Goal: Information Seeking & Learning: Learn about a topic

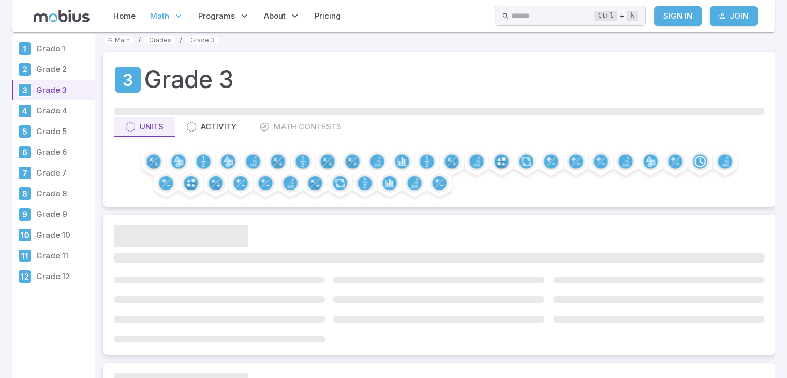
scroll to position [21, 0]
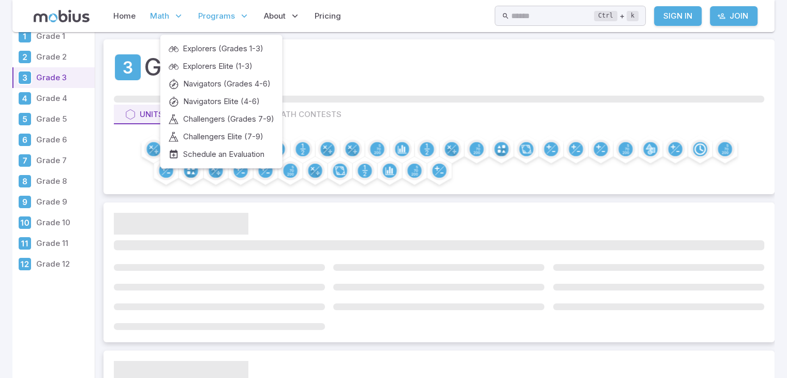
click at [245, 11] on icon at bounding box center [244, 16] width 10 height 10
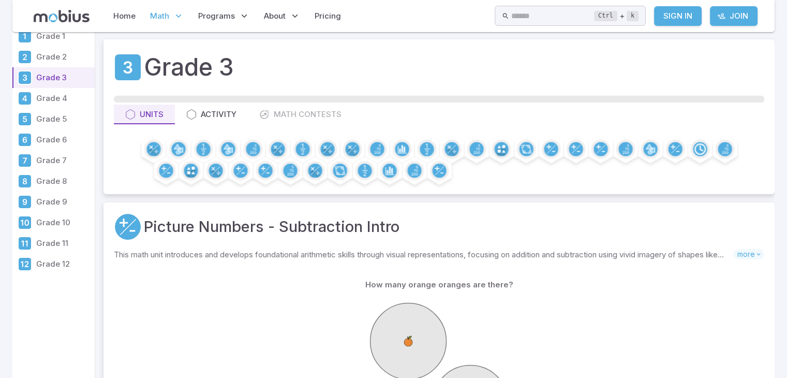
click at [680, 266] on div "How many orange oranges are there? 10 1 4 6 8 2" at bounding box center [439, 376] width 651 height 223
click at [759, 258] on span "more" at bounding box center [749, 254] width 31 height 10
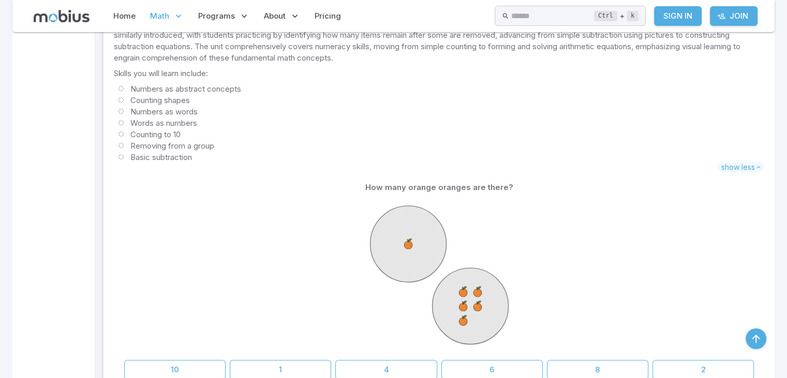
scroll to position [290, 0]
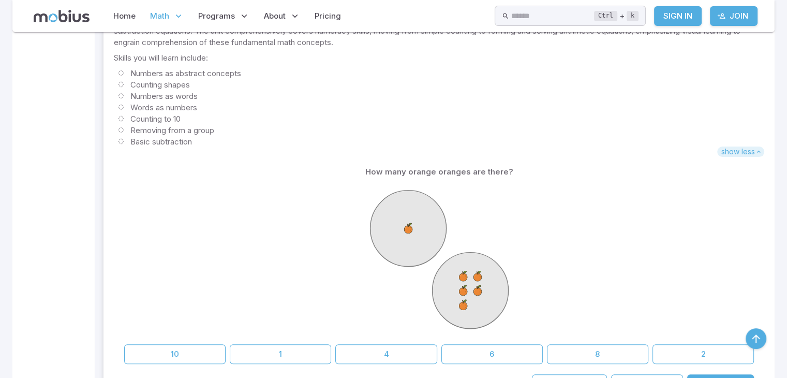
click at [751, 154] on span "show less" at bounding box center [740, 151] width 47 height 10
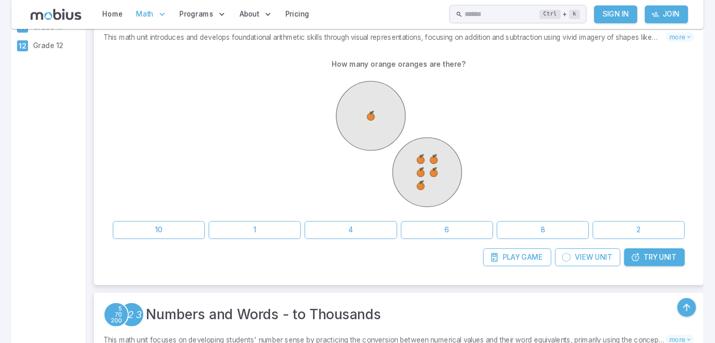
scroll to position [228, 0]
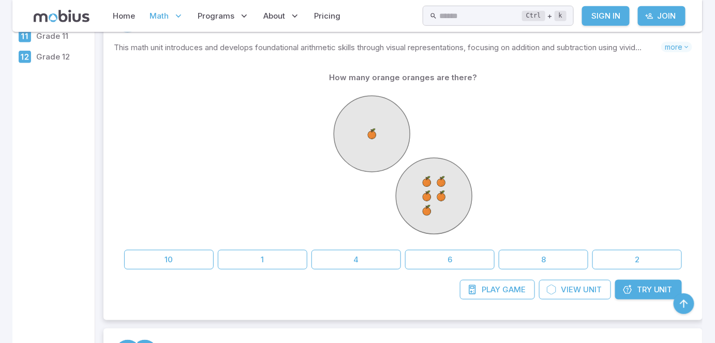
drag, startPoint x: 742, startPoint y: 3, endPoint x: 638, endPoint y: 329, distance: 342.8
click at [451, 256] on button "6" at bounding box center [450, 260] width 90 height 20
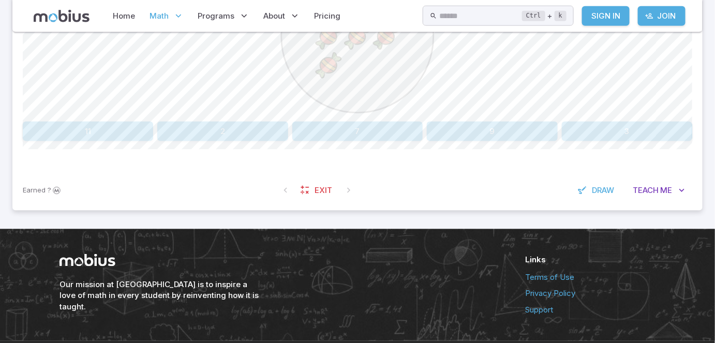
scroll to position [376, 0]
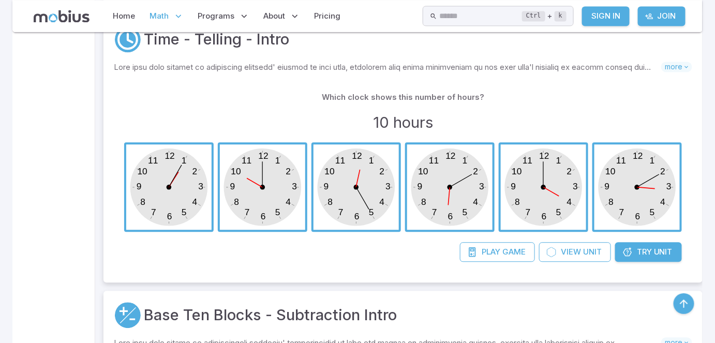
scroll to position [4685, 0]
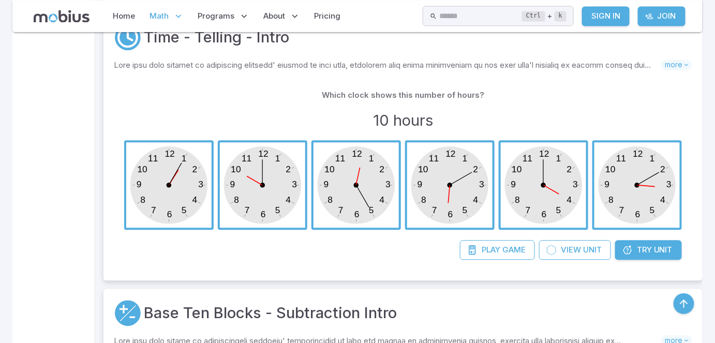
click at [645, 244] on span "Try" at bounding box center [644, 249] width 15 height 11
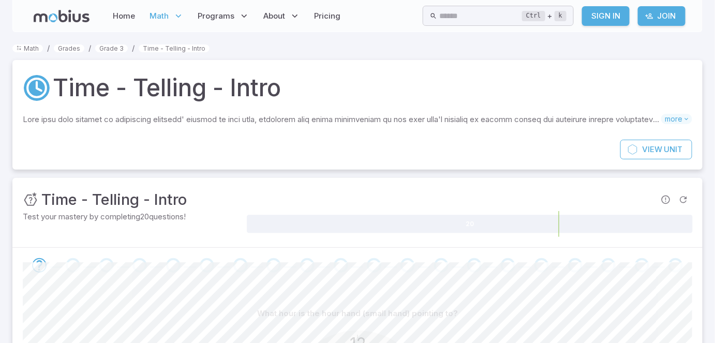
drag, startPoint x: 722, startPoint y: 290, endPoint x: 375, endPoint y: 204, distance: 357.3
click at [375, 204] on div "Unit Mastery : Time - Telling - Intro" at bounding box center [358, 199] width 670 height 23
click at [377, 198] on div "Unit Mastery : Time - Telling - Intro" at bounding box center [358, 199] width 670 height 23
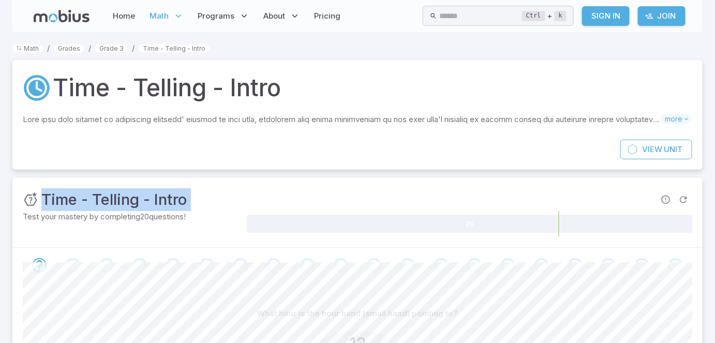
click at [377, 198] on div "Unit Mastery : Time - Telling - Intro" at bounding box center [358, 199] width 670 height 23
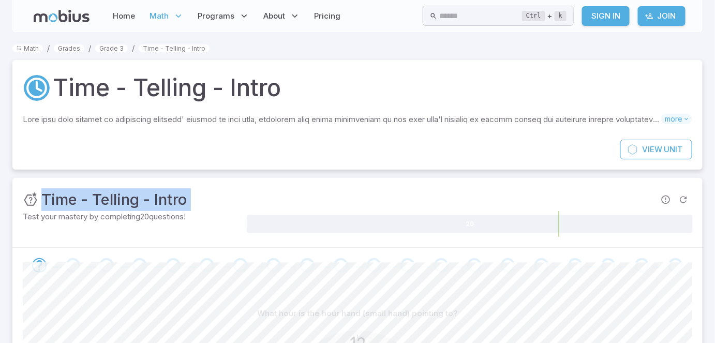
click at [348, 186] on div "Unit Mastery : Time - Telling - Intro Test your mastery by completing 20 questi…" at bounding box center [357, 212] width 691 height 69
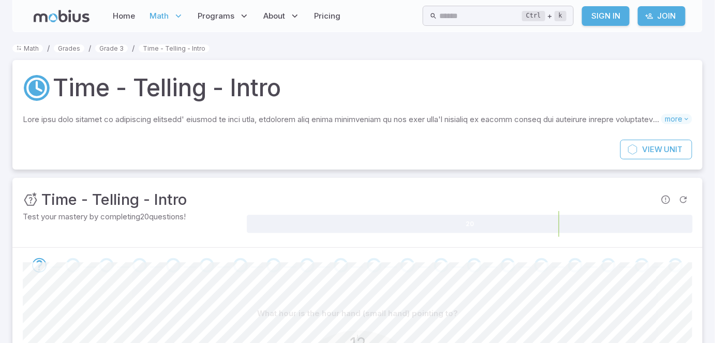
drag, startPoint x: 348, startPoint y: 186, endPoint x: 316, endPoint y: 190, distance: 32.4
click at [316, 190] on div "Unit Mastery : Time - Telling - Intro" at bounding box center [358, 199] width 670 height 23
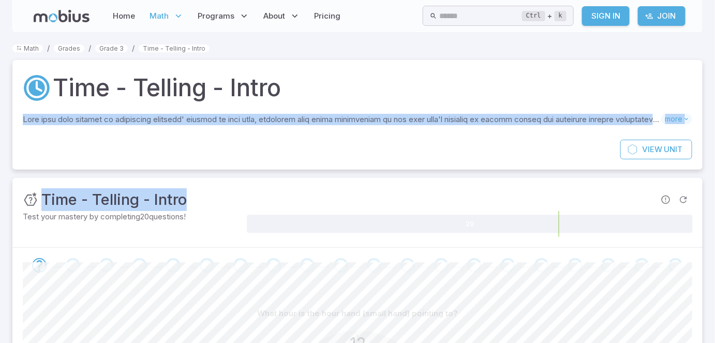
drag, startPoint x: 316, startPoint y: 190, endPoint x: 315, endPoint y: 157, distance: 33.7
click at [311, 131] on div "Math / Grades / Grade 3 / Time - Telling - Intro Time - Telling - Intro Skills …" at bounding box center [357, 312] width 691 height 541
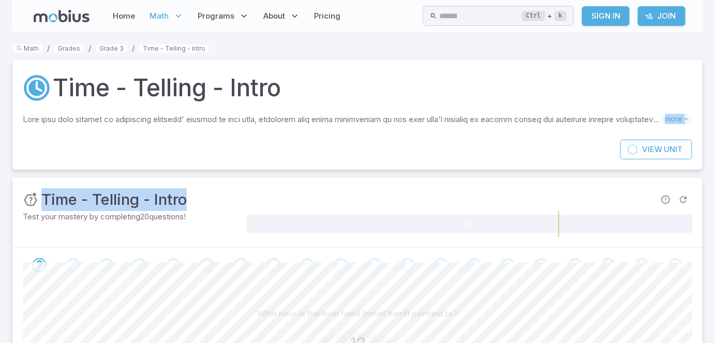
click at [326, 200] on div "Unit Mastery : Time - Telling - Intro" at bounding box center [358, 199] width 670 height 23
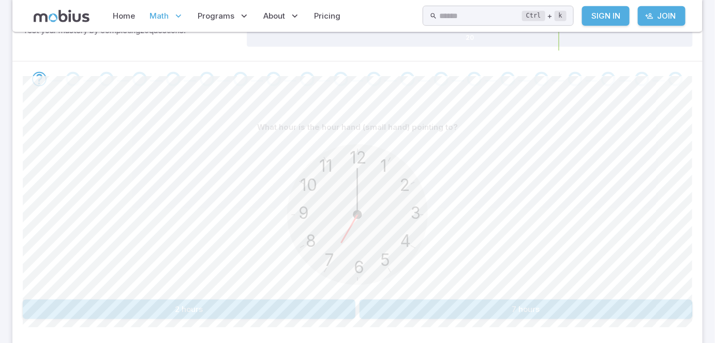
scroll to position [188, 0]
click at [498, 307] on button "7 hours" at bounding box center [526, 308] width 333 height 20
click at [512, 225] on div "12 6 3 9 1 2 11 10 5 4 7 8" at bounding box center [358, 215] width 670 height 158
click at [257, 303] on button "2 hours" at bounding box center [189, 308] width 333 height 20
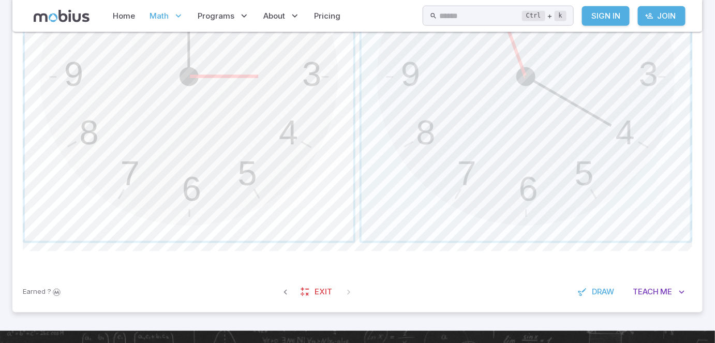
scroll to position [451, 0]
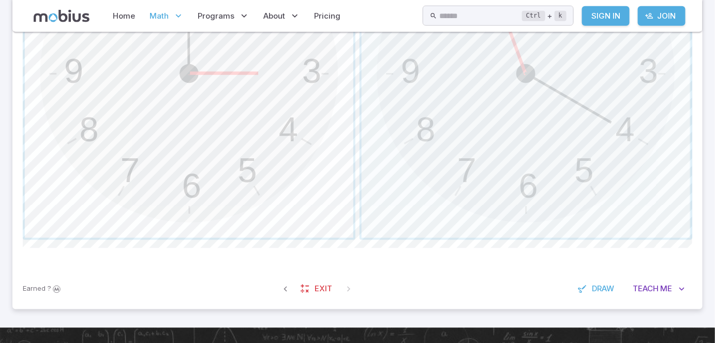
click at [204, 145] on span "button" at bounding box center [189, 73] width 329 height 329
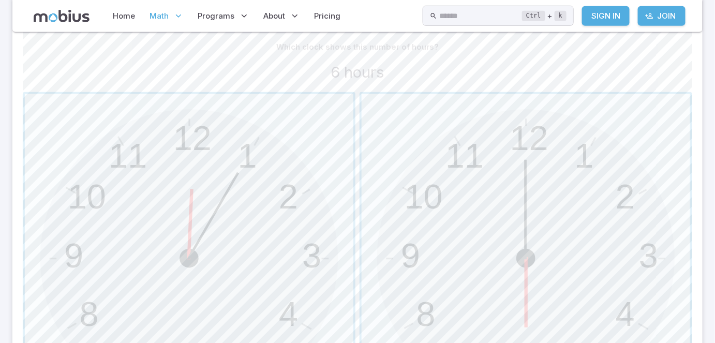
scroll to position [282, 0]
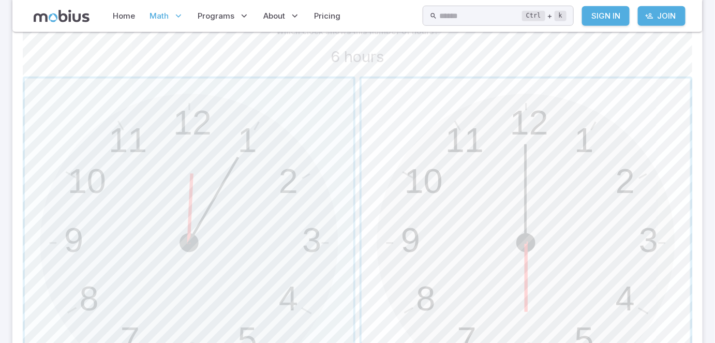
click at [495, 199] on span "button" at bounding box center [526, 243] width 329 height 329
click at [262, 187] on span "button" at bounding box center [189, 243] width 329 height 329
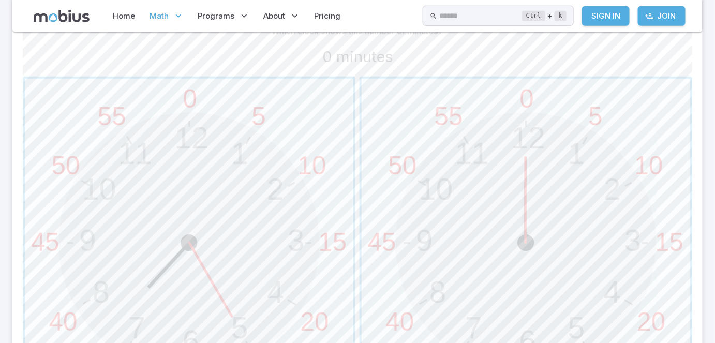
scroll to position [301, 0]
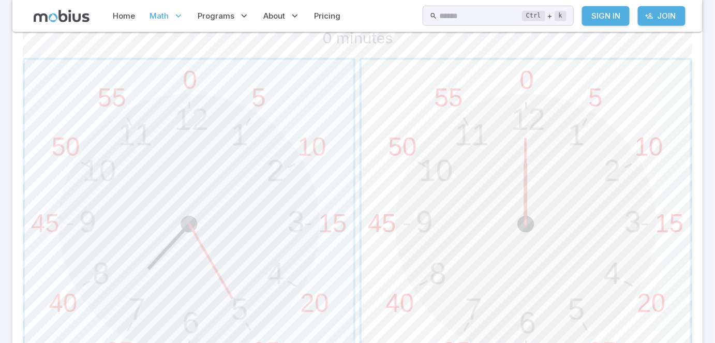
click at [581, 161] on span "button" at bounding box center [526, 224] width 329 height 329
click at [261, 190] on span "button" at bounding box center [189, 224] width 329 height 329
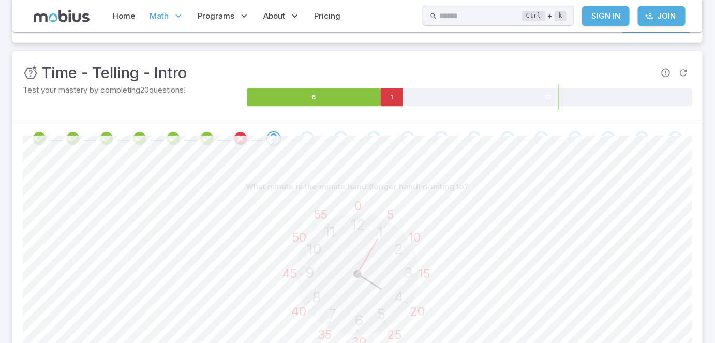
scroll to position [131, 0]
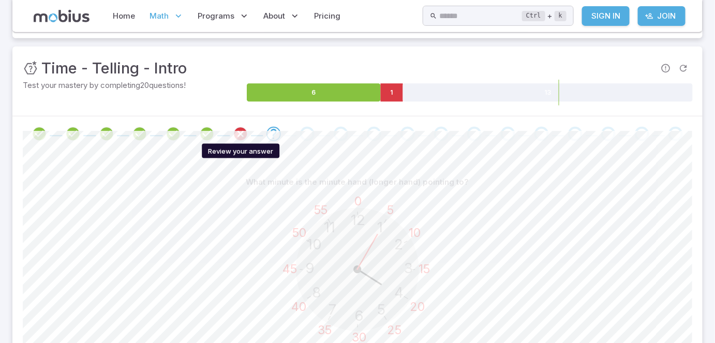
click at [241, 131] on icon "Review your answer" at bounding box center [241, 134] width 16 height 16
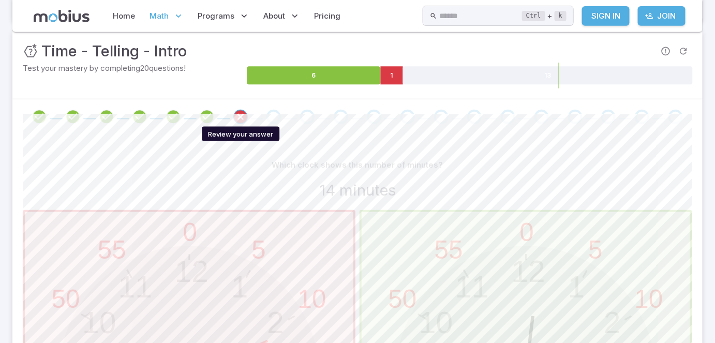
scroll to position [150, 0]
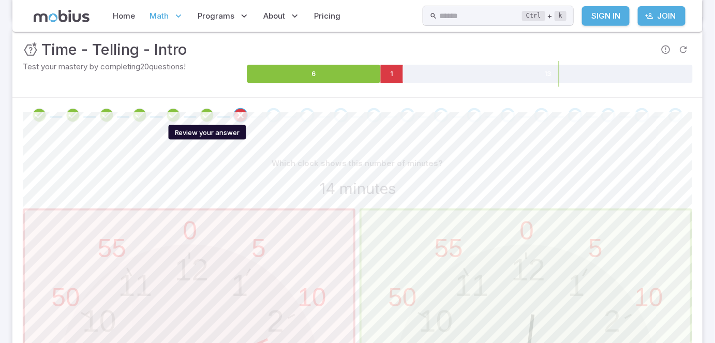
click at [211, 114] on icon "Review your answer" at bounding box center [207, 116] width 16 height 16
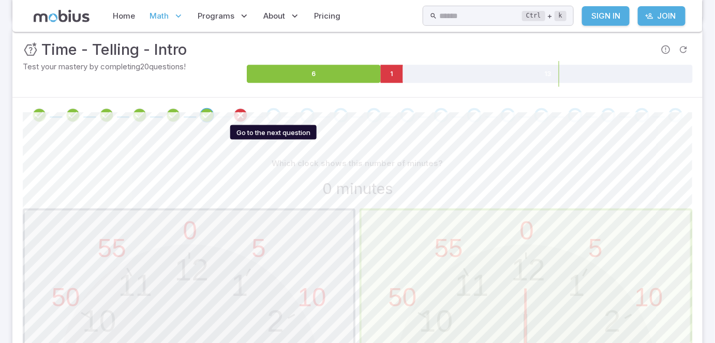
click at [274, 115] on div "Go to the next question" at bounding box center [274, 115] width 14 height 14
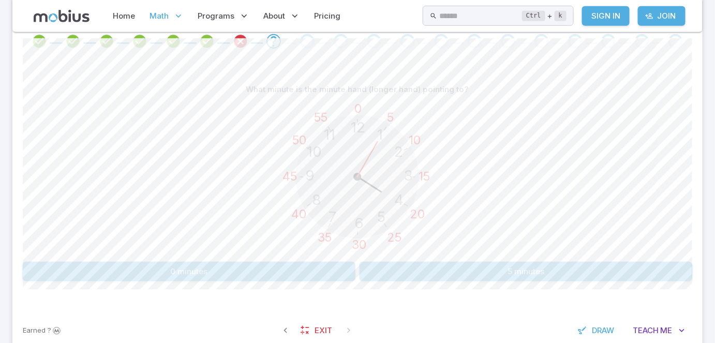
scroll to position [226, 0]
click at [496, 269] on button "5 minutes" at bounding box center [526, 270] width 333 height 20
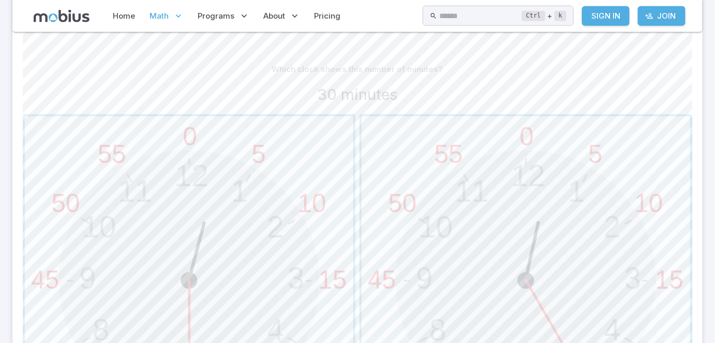
scroll to position [301, 0]
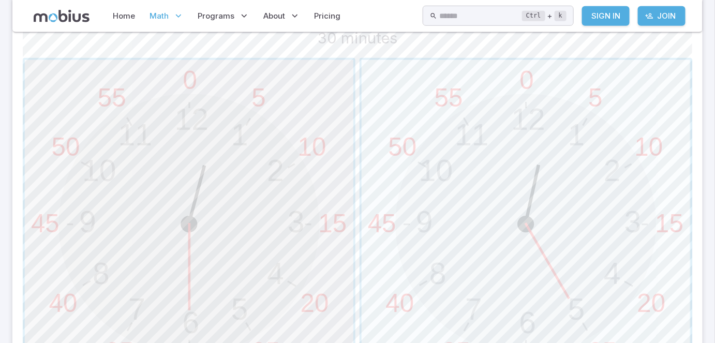
click at [238, 176] on span "button" at bounding box center [189, 224] width 329 height 329
click at [530, 272] on span "button" at bounding box center [526, 224] width 329 height 329
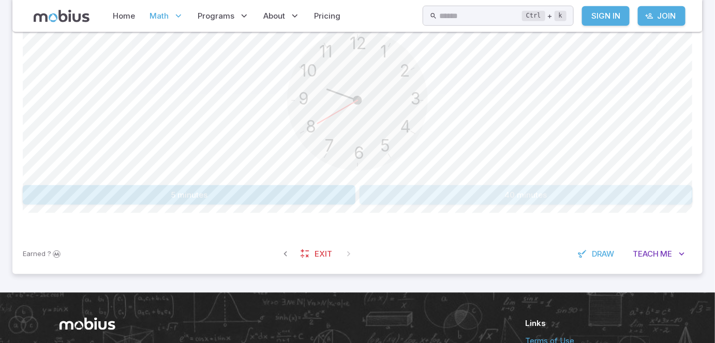
click at [460, 197] on button "40 minutes" at bounding box center [526, 195] width 333 height 20
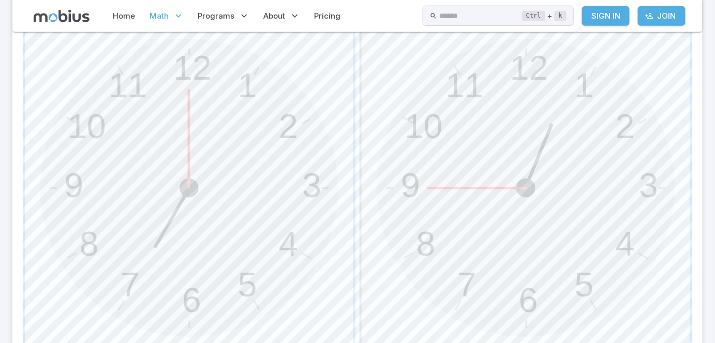
scroll to position [339, 0]
click at [444, 202] on span "button" at bounding box center [526, 186] width 329 height 329
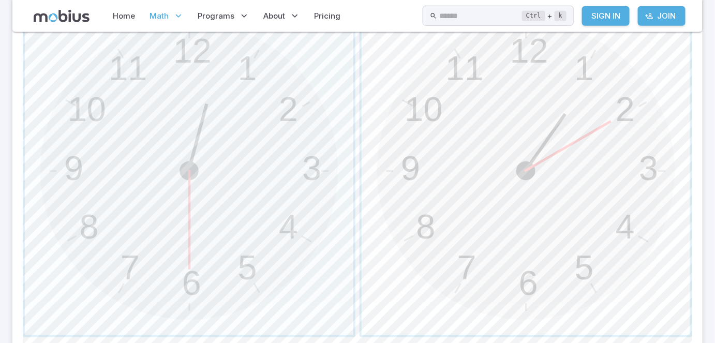
scroll to position [357, 0]
click at [149, 244] on span "button" at bounding box center [189, 168] width 329 height 329
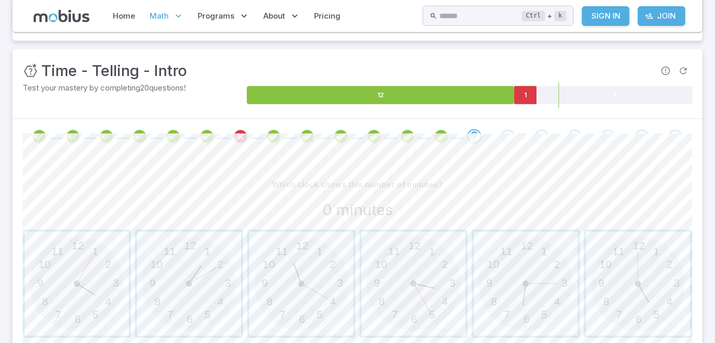
scroll to position [148, 0]
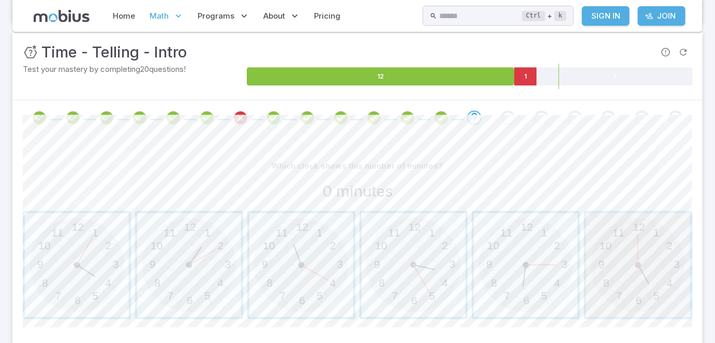
click at [646, 261] on span "button" at bounding box center [638, 265] width 104 height 104
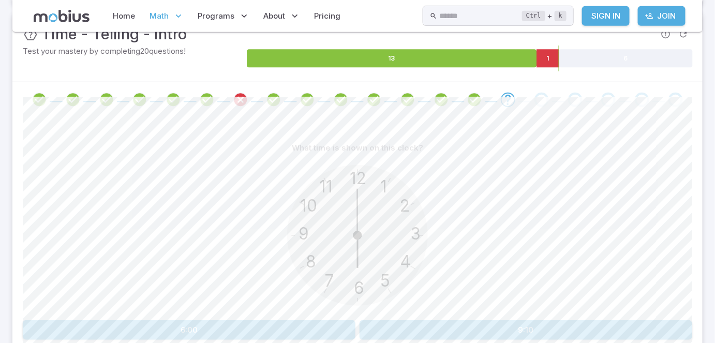
scroll to position [167, 0]
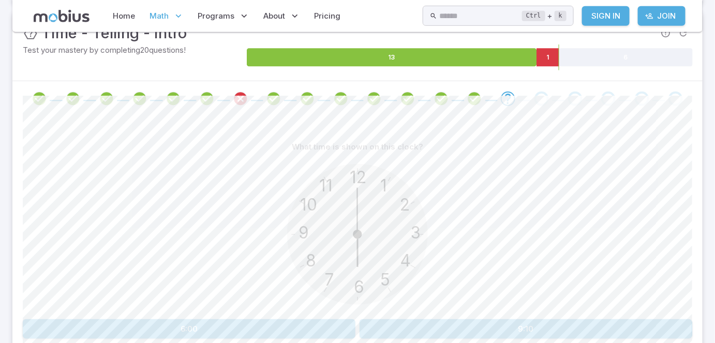
click at [236, 322] on button "6:00" at bounding box center [189, 329] width 333 height 20
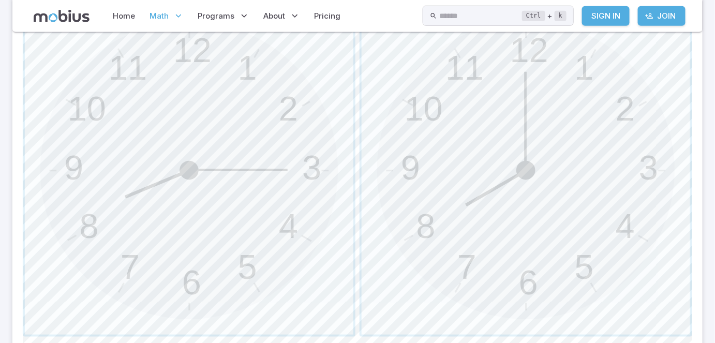
scroll to position [355, 0]
click at [525, 206] on span "button" at bounding box center [526, 170] width 329 height 329
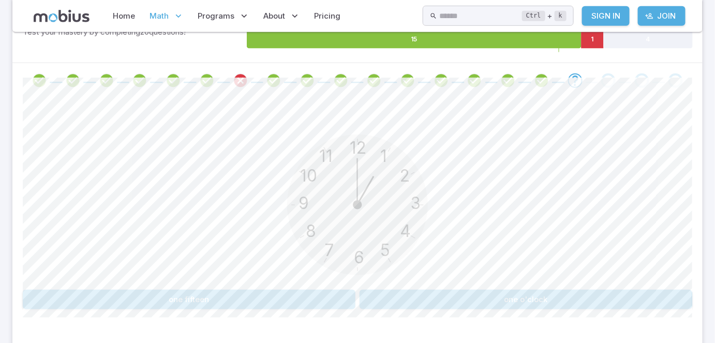
scroll to position [185, 0]
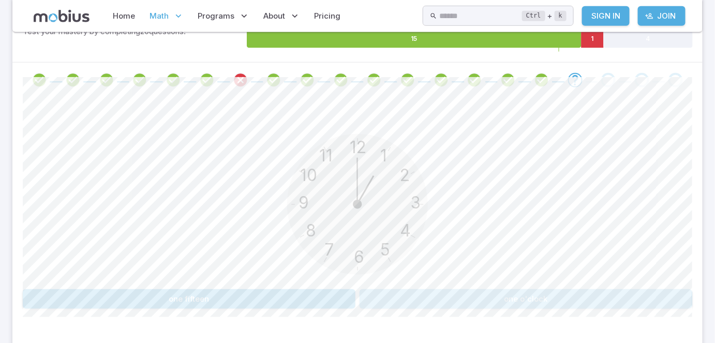
click at [529, 293] on button "one o'clock" at bounding box center [526, 299] width 333 height 20
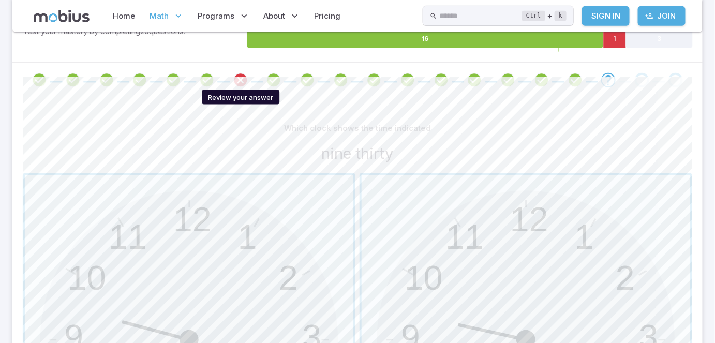
click at [238, 77] on icon "Review your answer" at bounding box center [241, 80] width 16 height 16
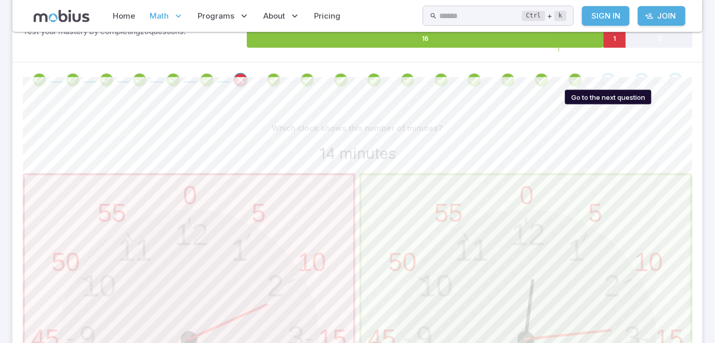
click at [605, 83] on div "Go to the next question" at bounding box center [609, 80] width 14 height 14
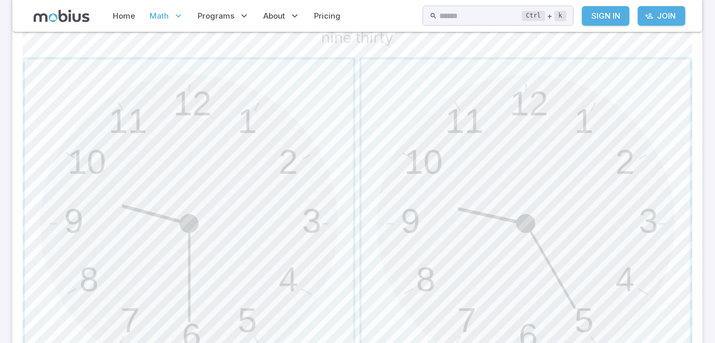
scroll to position [317, 0]
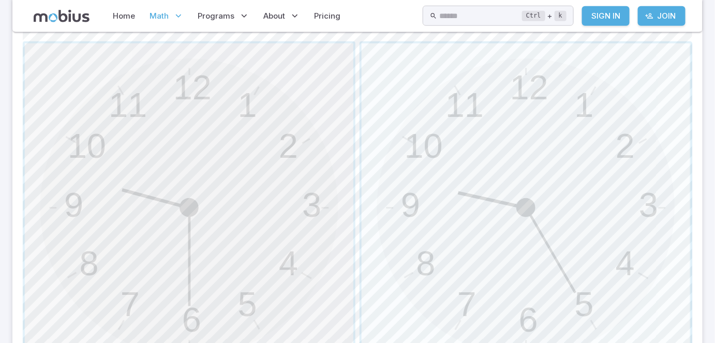
click at [257, 218] on span "button" at bounding box center [189, 207] width 329 height 329
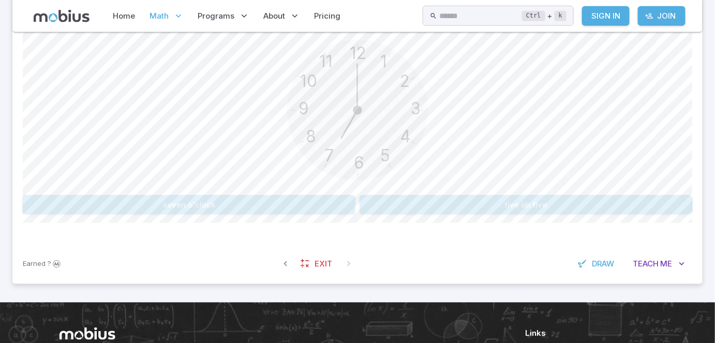
scroll to position [261, 0]
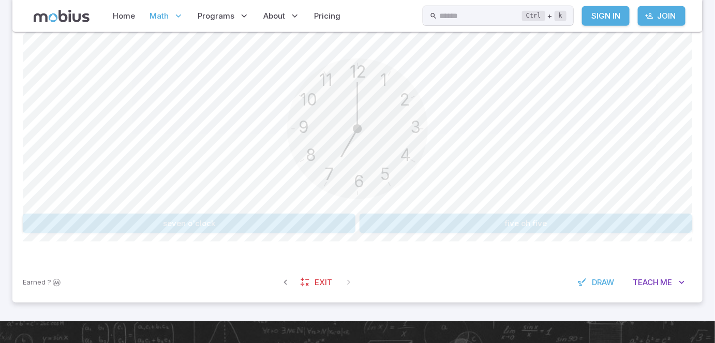
drag, startPoint x: 265, startPoint y: 225, endPoint x: 261, endPoint y: 247, distance: 22.6
click at [261, 247] on div "12 6 3 9 1 2 11 10 5 4 7 8 seven o'clock five oh five Canvas actions 100 % Exit…" at bounding box center [358, 142] width 670 height 240
click at [300, 223] on button "seven o'clock" at bounding box center [189, 224] width 333 height 20
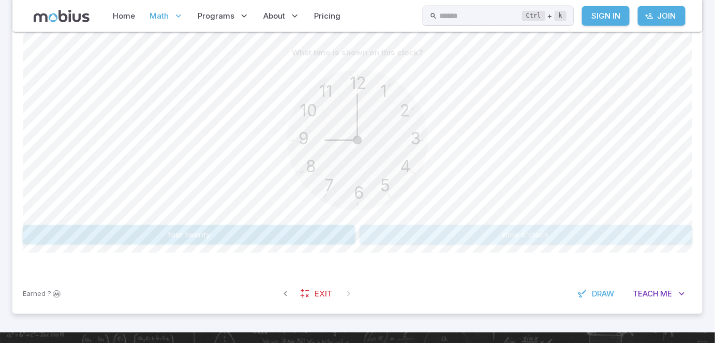
click at [470, 236] on button "nine o'clock" at bounding box center [526, 235] width 333 height 20
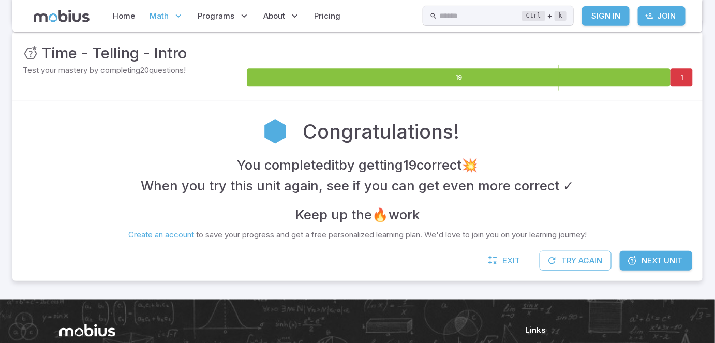
scroll to position [148, 0]
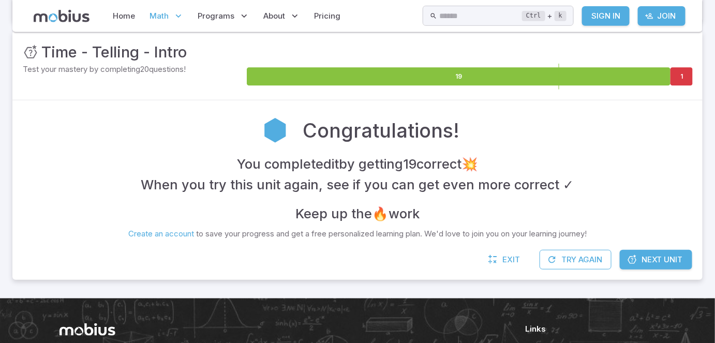
click at [652, 267] on link "Next Unit" at bounding box center [656, 260] width 72 height 20
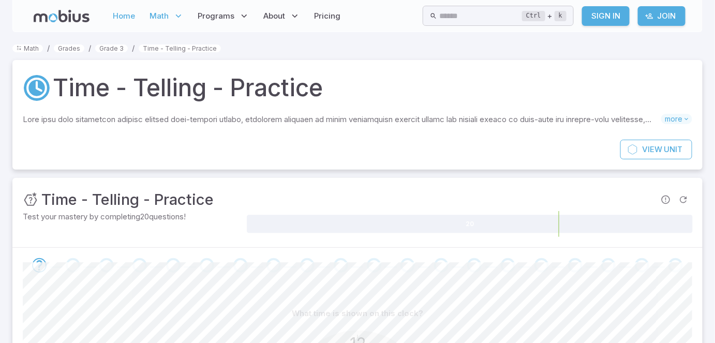
click at [119, 13] on link "Home" at bounding box center [124, 16] width 28 height 24
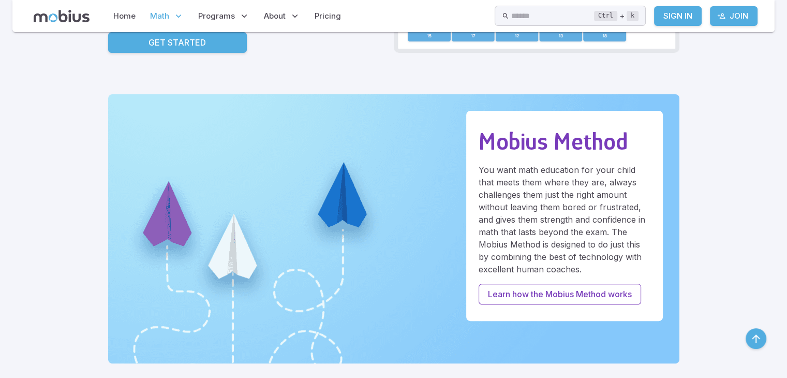
click at [166, 14] on span "Math" at bounding box center [159, 15] width 19 height 11
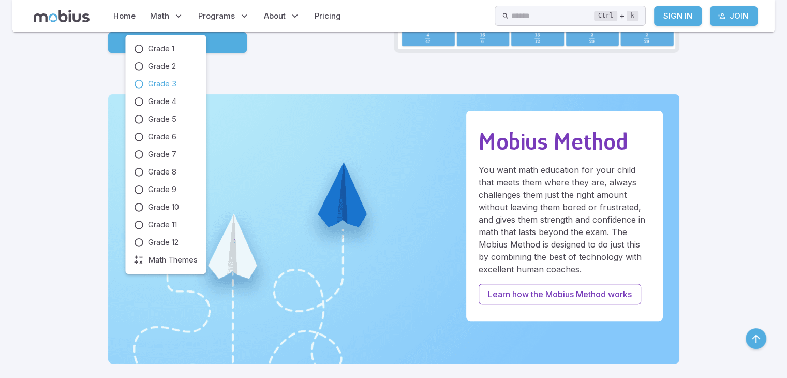
click at [145, 84] on link "Grade 3" at bounding box center [166, 83] width 64 height 11
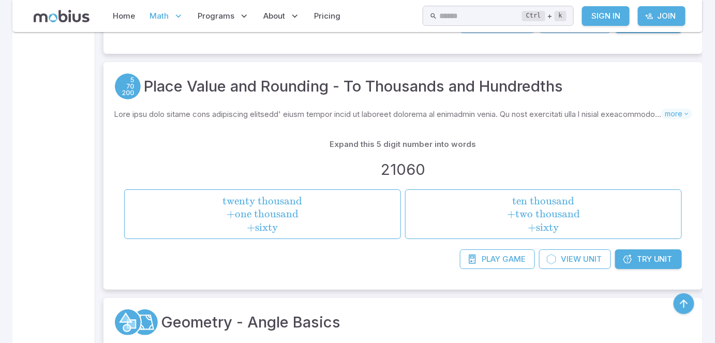
scroll to position [10390, 0]
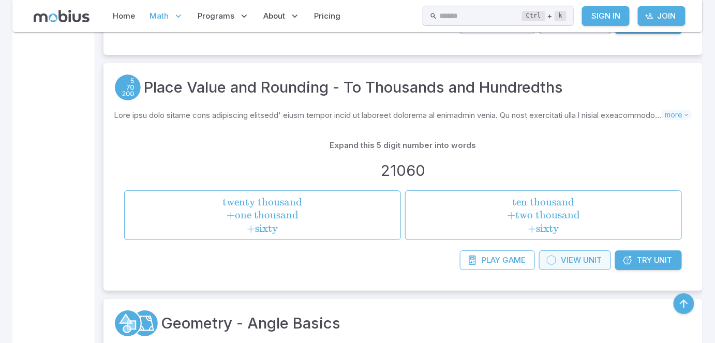
click at [574, 255] on span "View" at bounding box center [571, 260] width 20 height 11
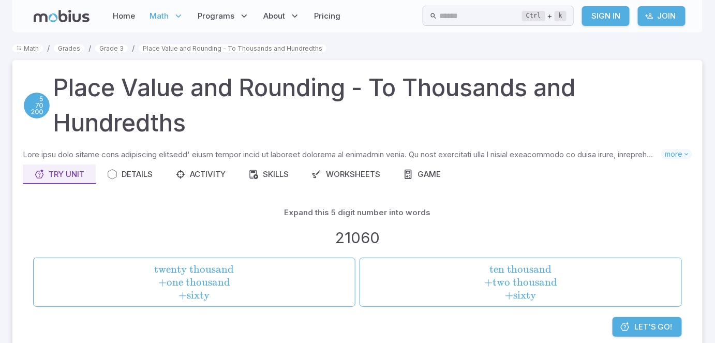
scroll to position [19, 0]
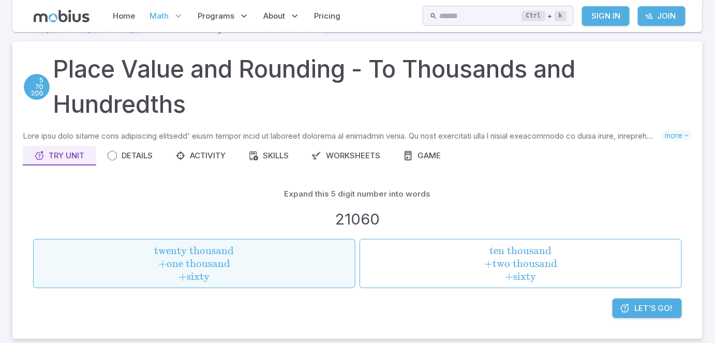
click at [233, 272] on span "twenty thousand + one thousand + sixty" at bounding box center [194, 263] width 315 height 39
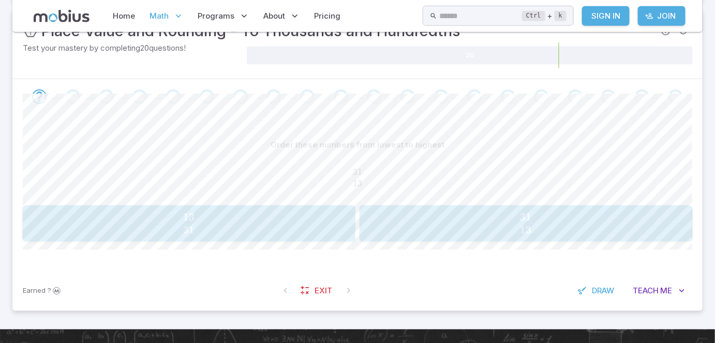
scroll to position [301, 0]
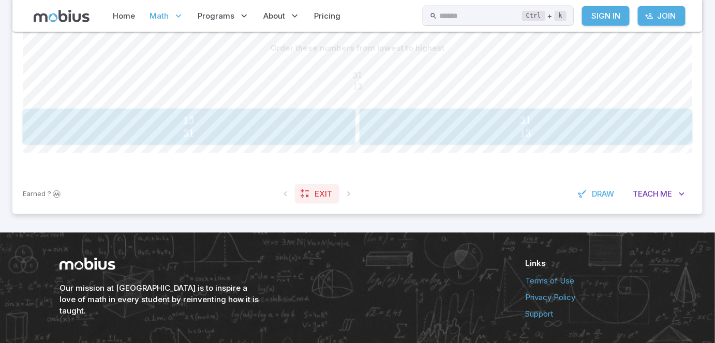
click at [325, 194] on span "Exit" at bounding box center [324, 193] width 18 height 11
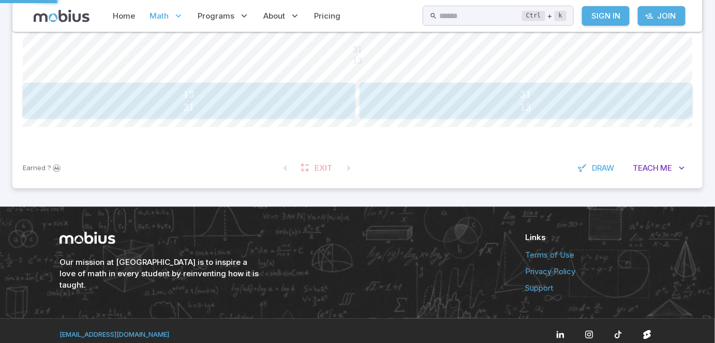
scroll to position [275, 0]
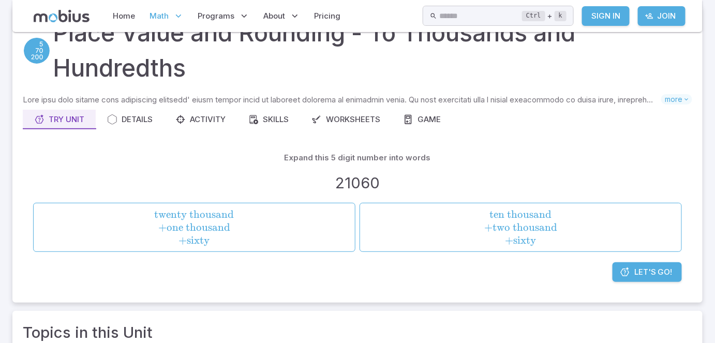
scroll to position [56, 0]
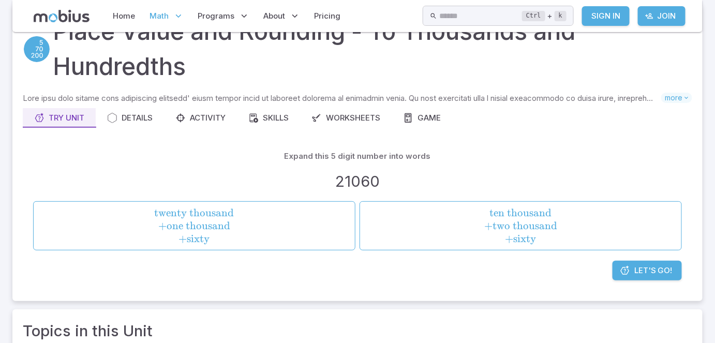
click at [659, 272] on span "Let's Go!" at bounding box center [654, 270] width 38 height 11
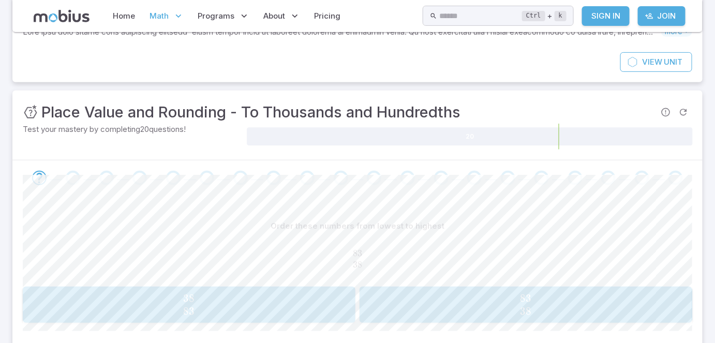
scroll to position [207, 0]
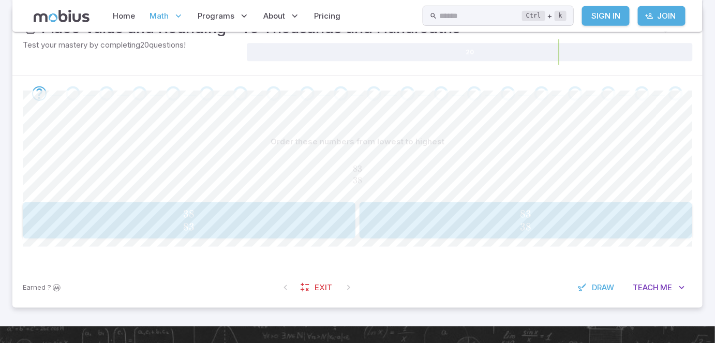
click at [288, 227] on span "38 83" at bounding box center [189, 221] width 326 height 26
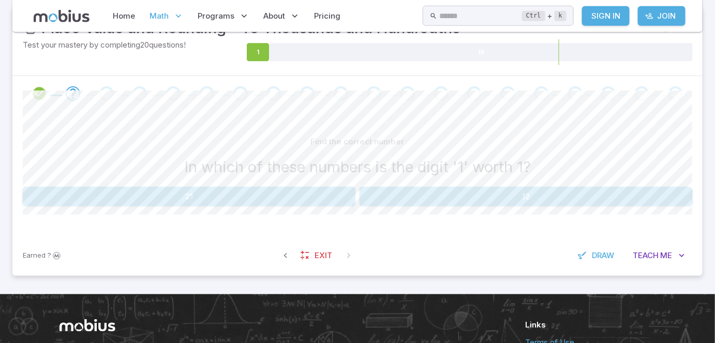
click at [405, 198] on button "12" at bounding box center [526, 197] width 333 height 20
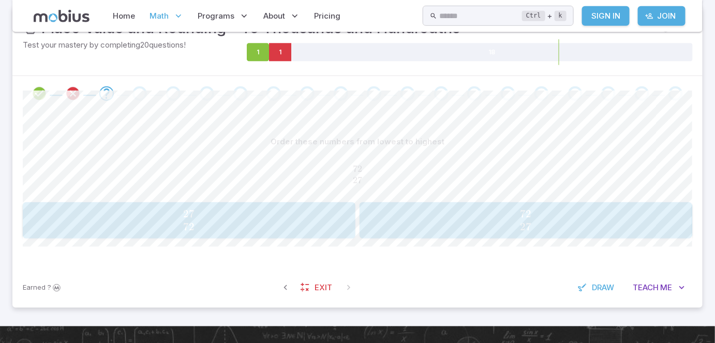
scroll to position [226, 0]
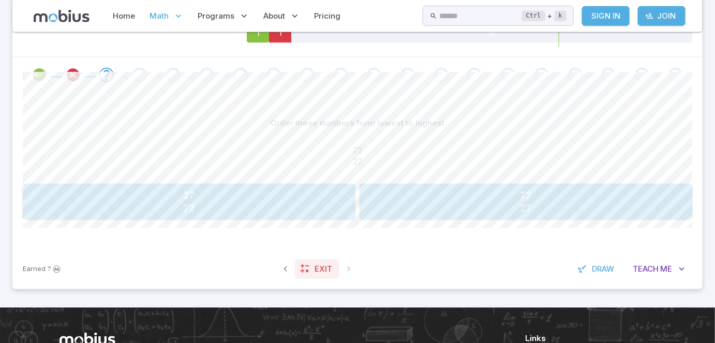
click at [308, 269] on icon at bounding box center [305, 269] width 10 height 10
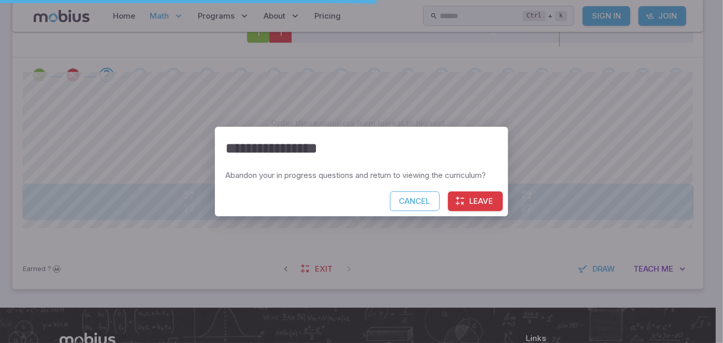
click at [473, 198] on button "Leave" at bounding box center [475, 202] width 55 height 20
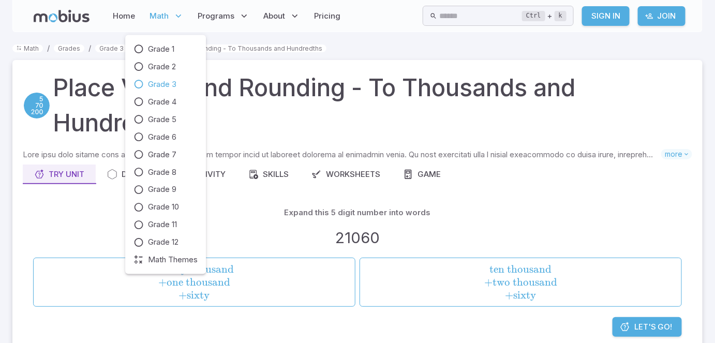
click at [179, 17] on icon at bounding box center [178, 16] width 10 height 10
click at [148, 102] on span "Grade 4" at bounding box center [162, 101] width 28 height 11
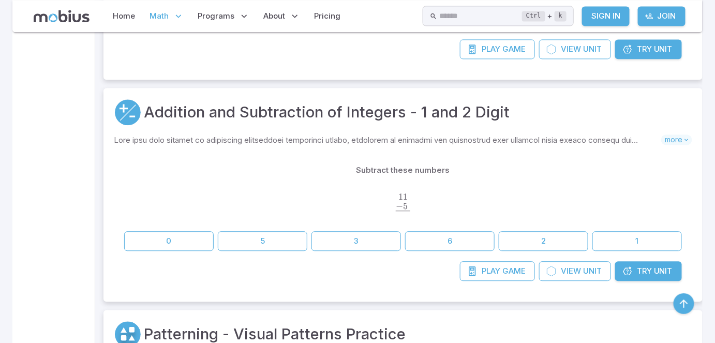
scroll to position [771, 0]
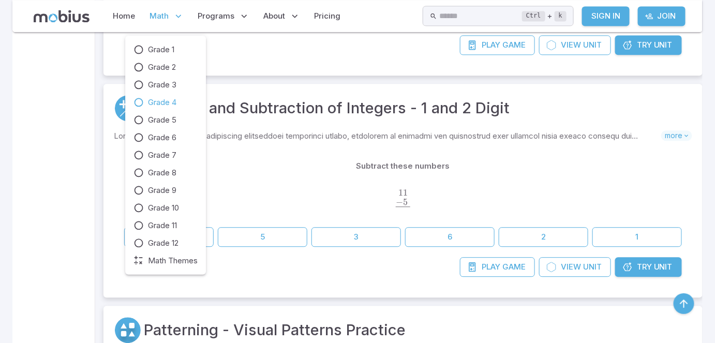
click at [170, 16] on p "Math" at bounding box center [167, 16] width 40 height 24
click at [142, 86] on icon at bounding box center [139, 85] width 10 height 10
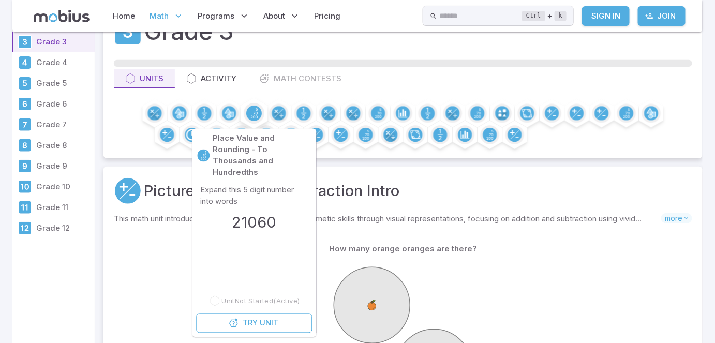
click at [253, 107] on circle at bounding box center [254, 114] width 16 height 16
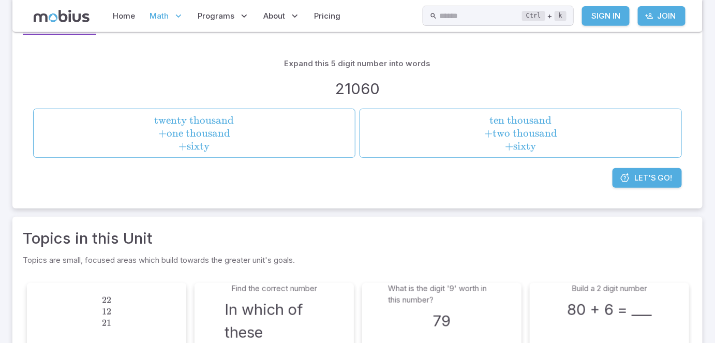
scroll to position [131, 0]
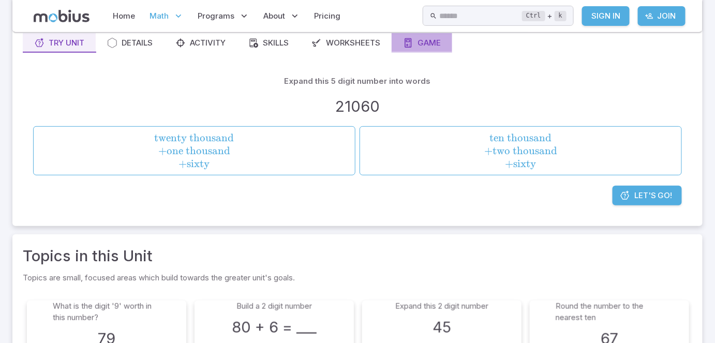
click at [438, 45] on div "Game" at bounding box center [422, 42] width 38 height 11
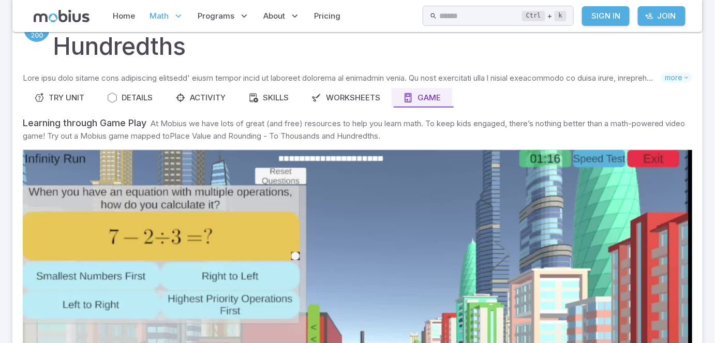
scroll to position [75, 0]
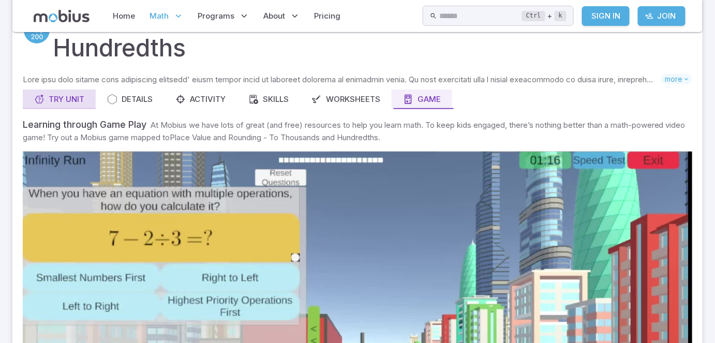
click at [64, 99] on div "Try Unit" at bounding box center [59, 99] width 50 height 11
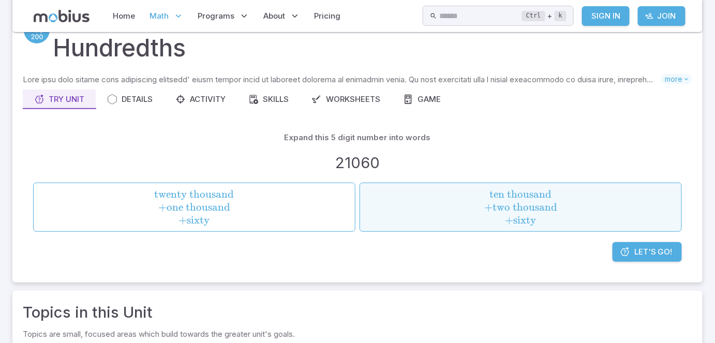
click at [464, 202] on span "ten thousand + two thousand + sixty" at bounding box center [520, 207] width 315 height 39
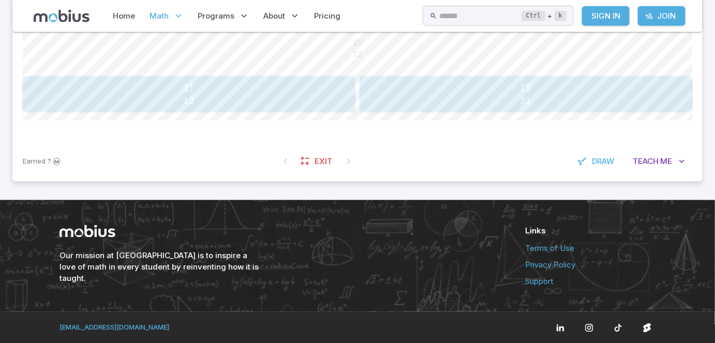
scroll to position [315, 0]
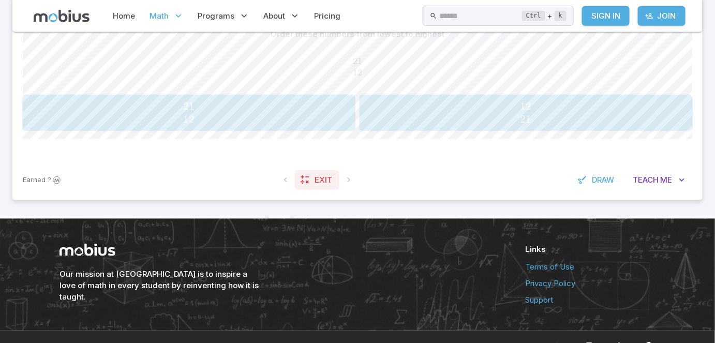
click at [322, 178] on span "Exit" at bounding box center [324, 179] width 18 height 11
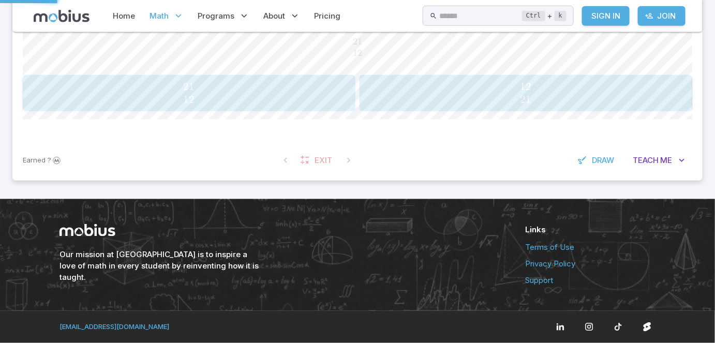
scroll to position [288, 0]
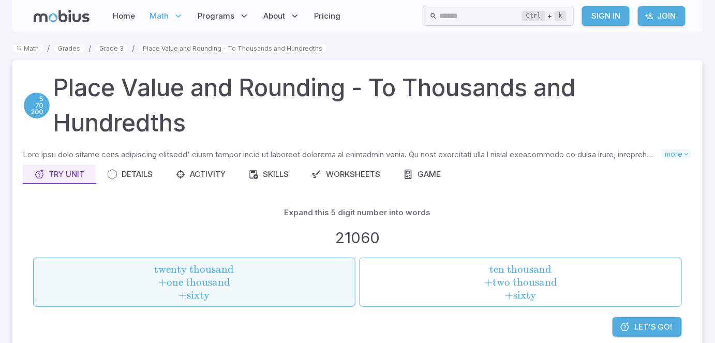
click at [270, 285] on span "twenty thousand + one thousand + sixty" at bounding box center [194, 282] width 315 height 39
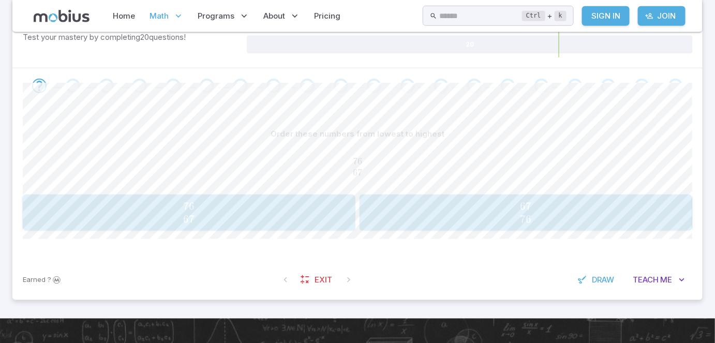
scroll to position [207, 0]
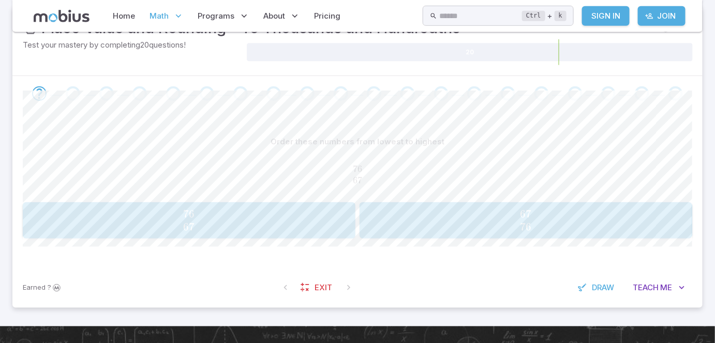
click at [576, 94] on div "Go to the next question" at bounding box center [575, 93] width 14 height 14
click at [571, 88] on div "Go to the next question" at bounding box center [575, 93] width 14 height 14
click at [443, 214] on span "67 76" at bounding box center [526, 221] width 326 height 26
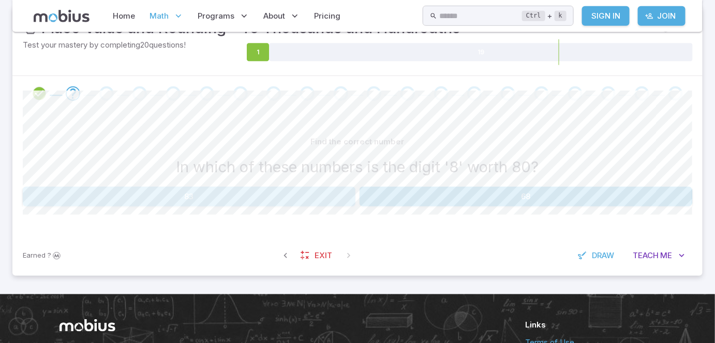
click at [284, 194] on button "83" at bounding box center [189, 197] width 333 height 20
click at [533, 195] on button "4" at bounding box center [526, 197] width 333 height 20
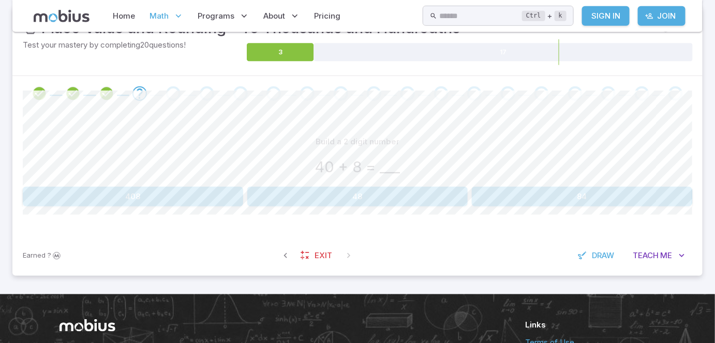
click at [374, 193] on button "48" at bounding box center [357, 197] width 221 height 20
click at [307, 195] on button "60" at bounding box center [301, 197] width 108 height 20
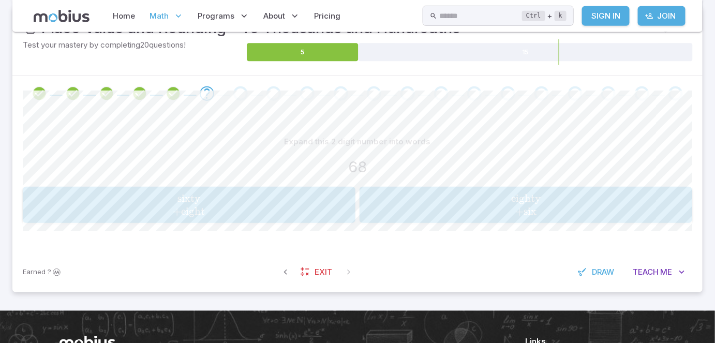
click at [290, 204] on span "sixty + eight" at bounding box center [189, 205] width 326 height 26
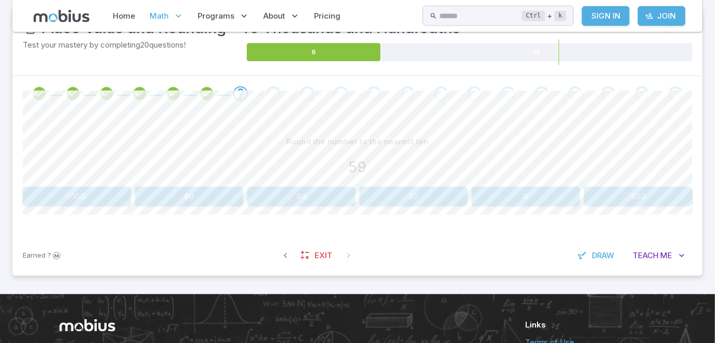
click at [399, 196] on button "50" at bounding box center [414, 197] width 108 height 20
click at [325, 254] on span "Exit" at bounding box center [324, 255] width 18 height 11
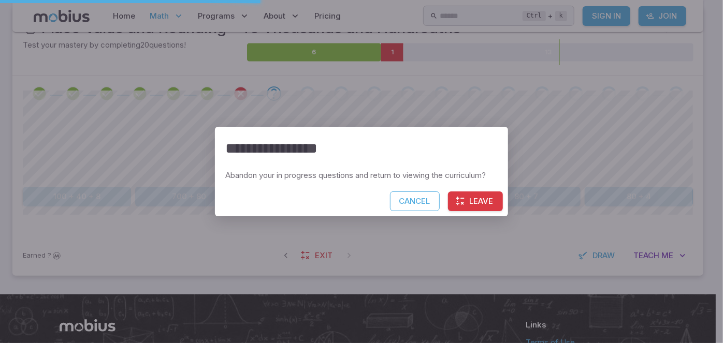
click at [460, 198] on icon "button" at bounding box center [460, 201] width 10 height 10
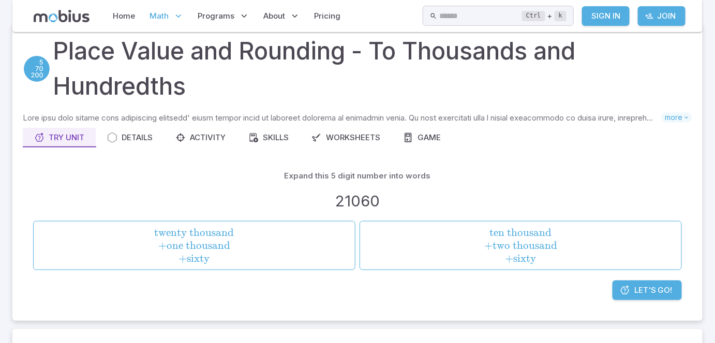
scroll to position [37, 0]
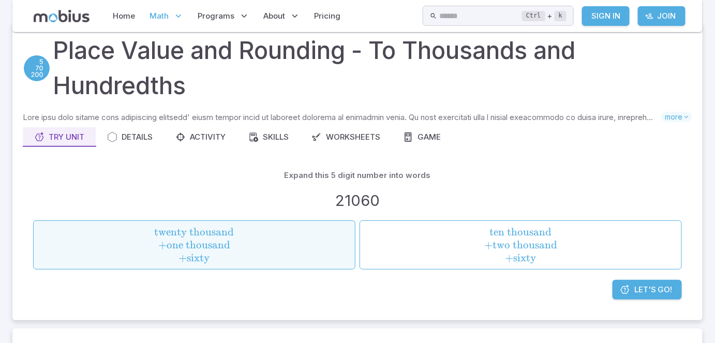
click at [290, 257] on span "twenty thousand + one thousand + sixty" at bounding box center [194, 245] width 315 height 39
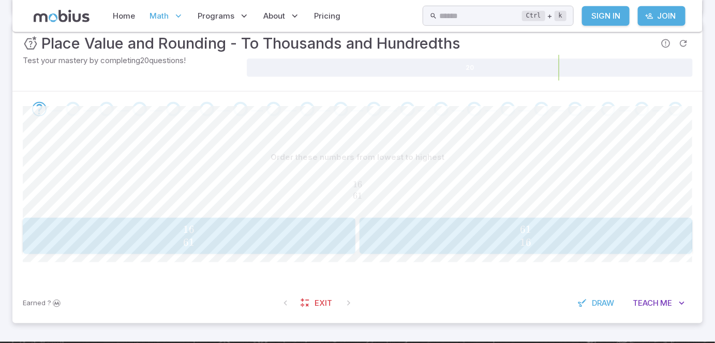
scroll to position [207, 0]
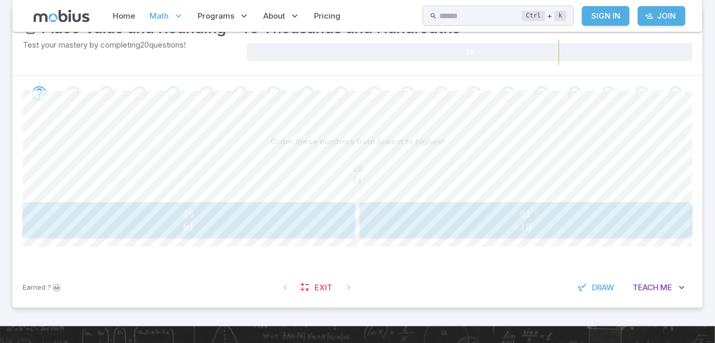
click at [282, 217] on span "16 61" at bounding box center [189, 221] width 326 height 26
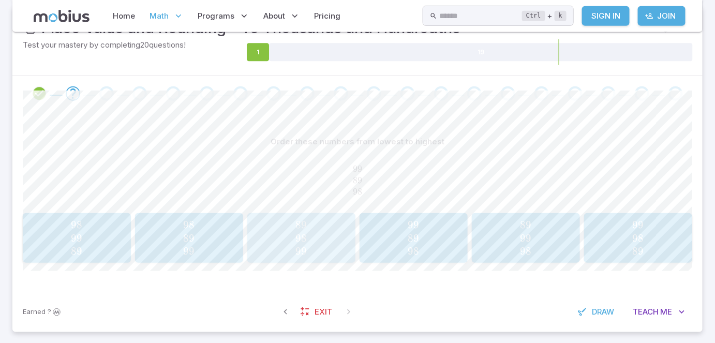
click at [327, 227] on span "89 98 99" at bounding box center [301, 237] width 101 height 39
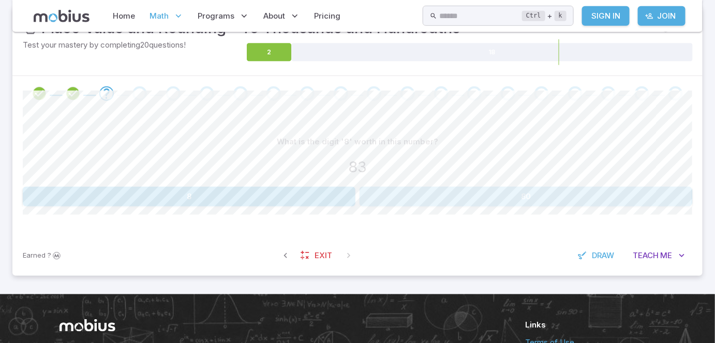
click at [445, 193] on button "80" at bounding box center [526, 197] width 333 height 20
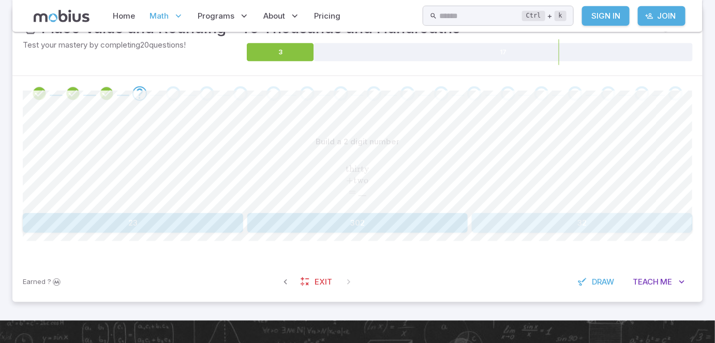
click at [570, 222] on button "32" at bounding box center [582, 223] width 221 height 20
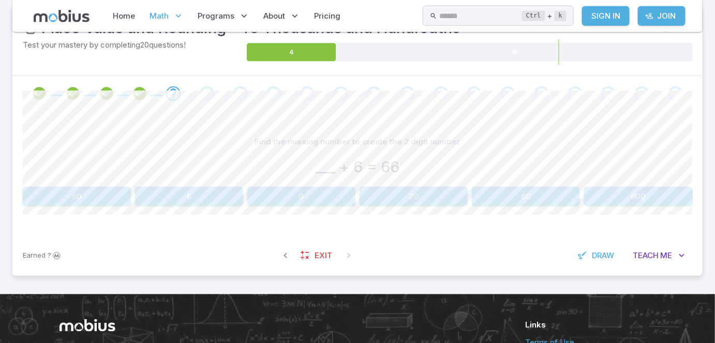
click at [542, 197] on button "60" at bounding box center [526, 197] width 108 height 20
click at [522, 199] on button "70" at bounding box center [526, 197] width 108 height 20
click at [578, 194] on button "195" at bounding box center [582, 197] width 221 height 20
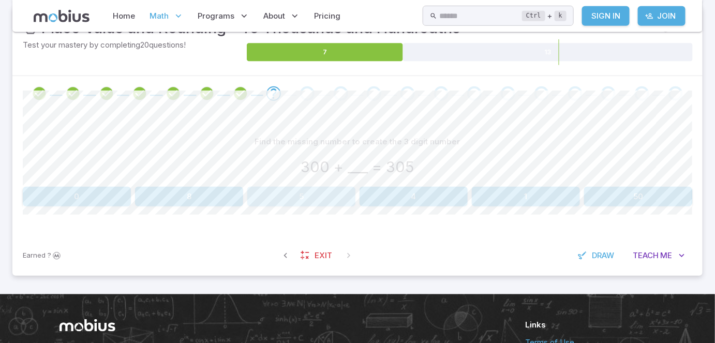
click at [308, 196] on button "5" at bounding box center [301, 197] width 108 height 20
click at [230, 191] on button "80,000" at bounding box center [222, 197] width 130 height 20
click at [523, 201] on button "0" at bounding box center [526, 197] width 108 height 20
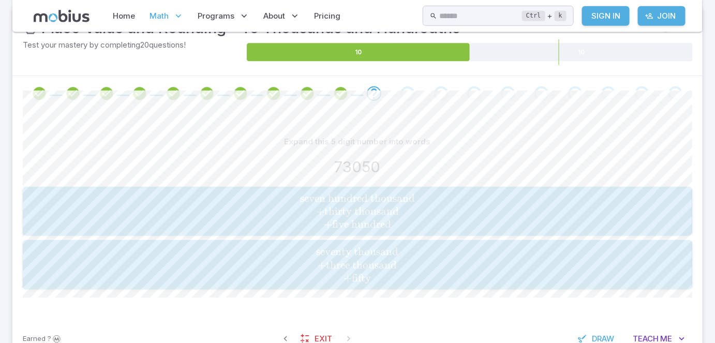
click at [392, 250] on span "seventy thousand" at bounding box center [358, 251] width 82 height 13
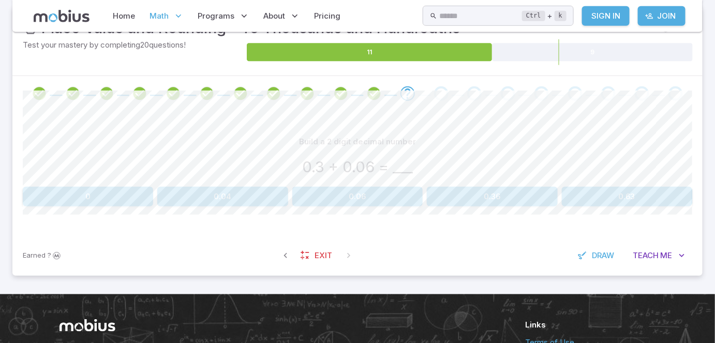
click at [617, 202] on button "0.63" at bounding box center [627, 197] width 130 height 20
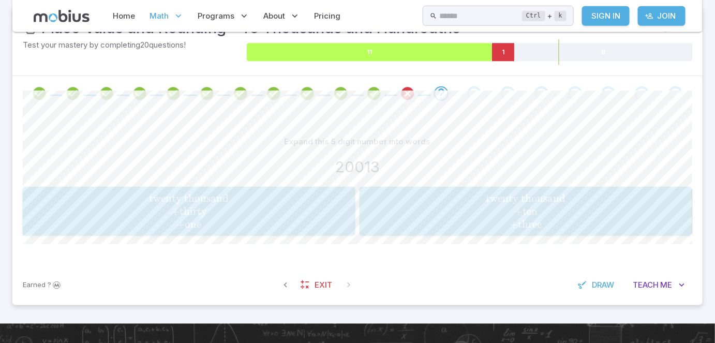
click at [452, 55] on icon at bounding box center [369, 52] width 245 height 18
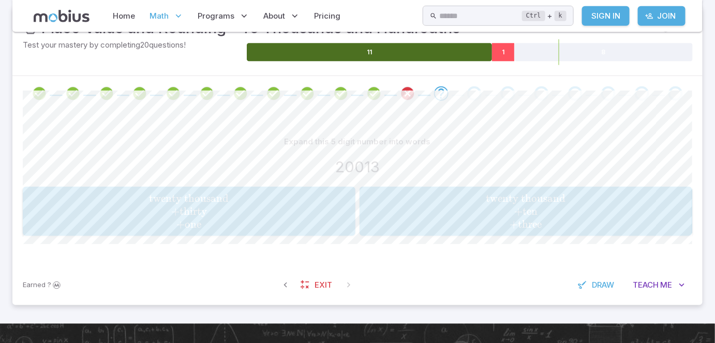
click at [508, 53] on icon at bounding box center [503, 52] width 22 height 18
click at [438, 56] on icon at bounding box center [369, 52] width 245 height 18
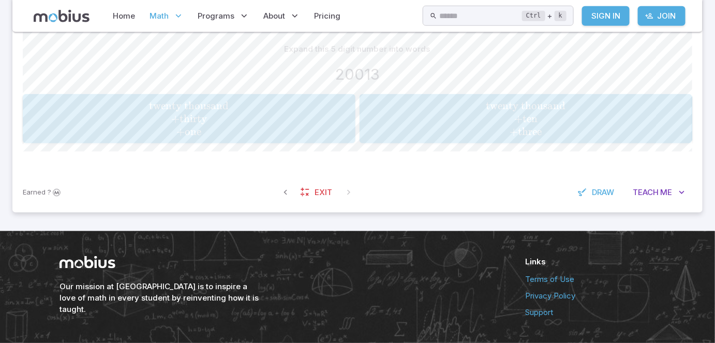
scroll to position [301, 0]
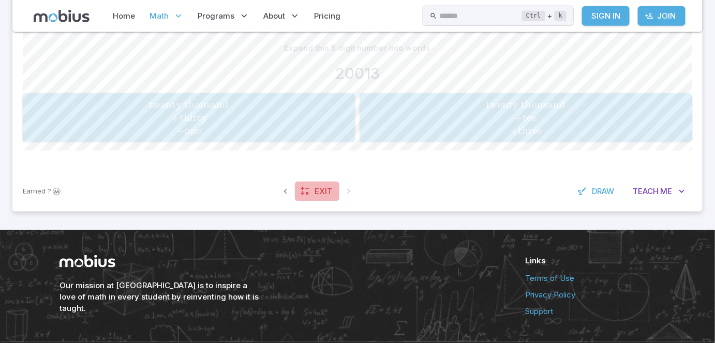
click at [311, 188] on link "Exit" at bounding box center [317, 192] width 45 height 20
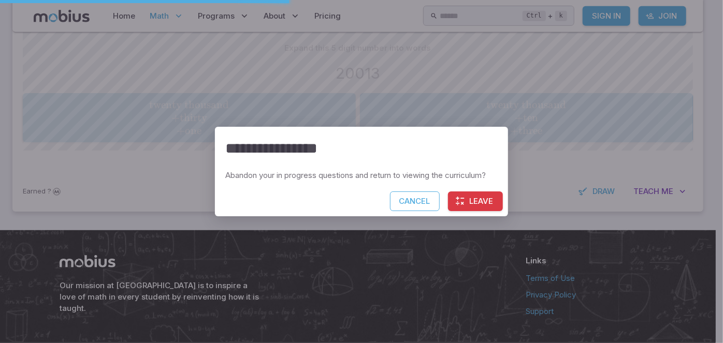
click at [493, 206] on button "Leave" at bounding box center [475, 202] width 55 height 20
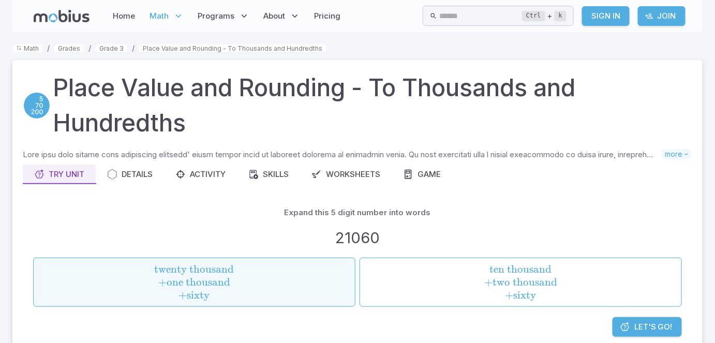
click at [230, 277] on span "one thousand" at bounding box center [199, 282] width 64 height 13
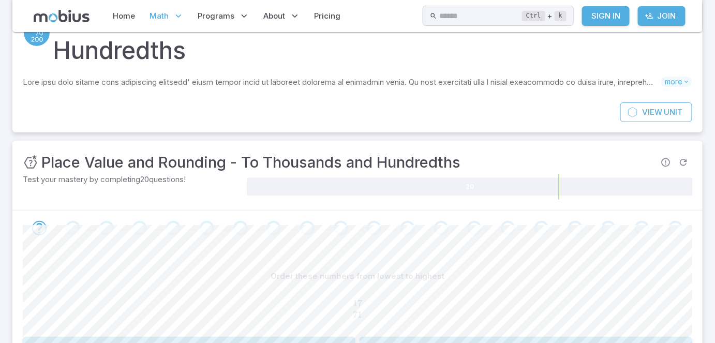
scroll to position [131, 0]
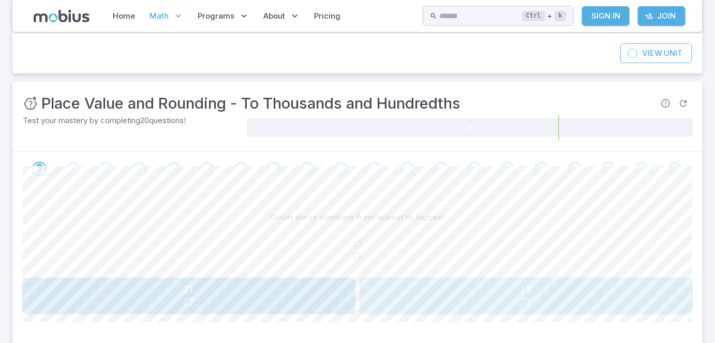
click at [479, 295] on span "17 71" at bounding box center [526, 296] width 326 height 26
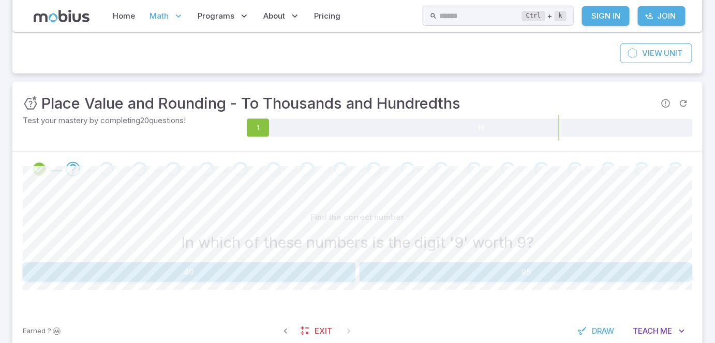
click at [265, 271] on button "49" at bounding box center [189, 272] width 333 height 20
click at [542, 275] on button "60" at bounding box center [526, 272] width 333 height 20
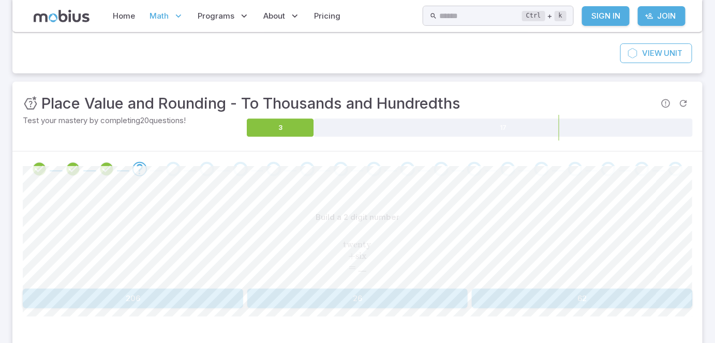
click at [416, 299] on button "26" at bounding box center [357, 299] width 221 height 20
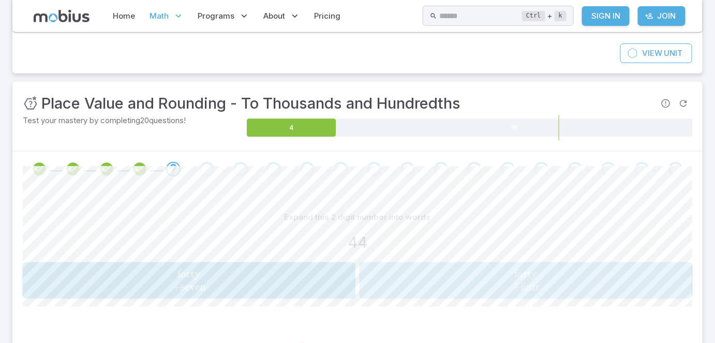
click at [582, 284] on span "forty + four" at bounding box center [526, 281] width 326 height 26
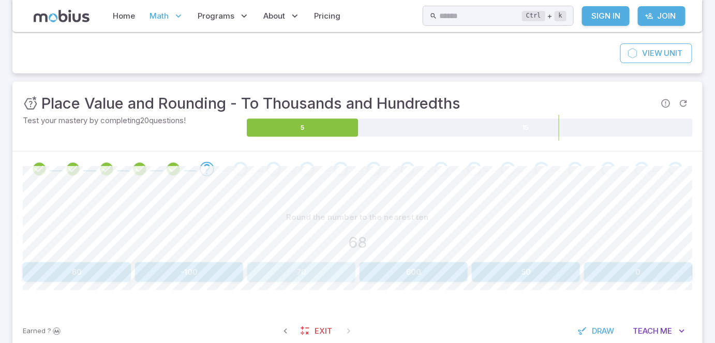
click at [303, 272] on button "70" at bounding box center [301, 272] width 108 height 20
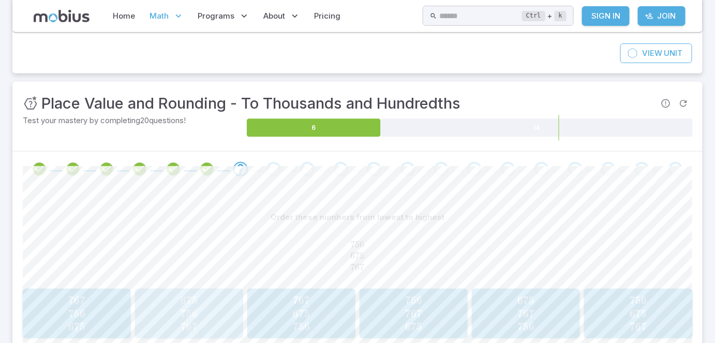
click at [209, 310] on span "675 756 767" at bounding box center [188, 313] width 101 height 39
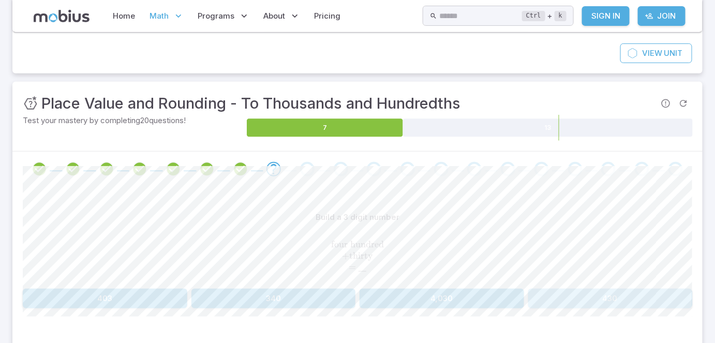
click at [600, 295] on button "430" at bounding box center [611, 299] width 165 height 20
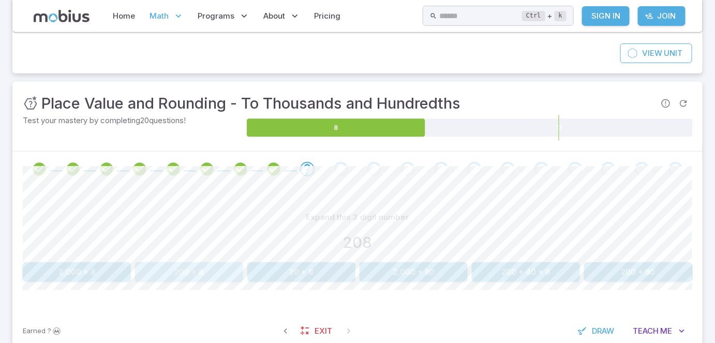
click at [158, 268] on button "200 + 8" at bounding box center [189, 272] width 108 height 20
click at [457, 266] on button "650" at bounding box center [442, 272] width 165 height 20
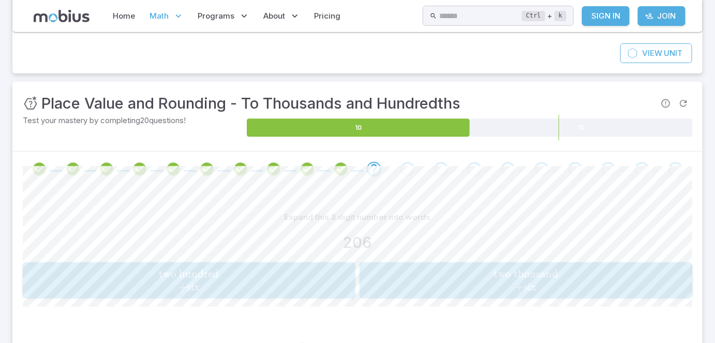
click at [272, 288] on span "two hundred + six" at bounding box center [189, 281] width 326 height 26
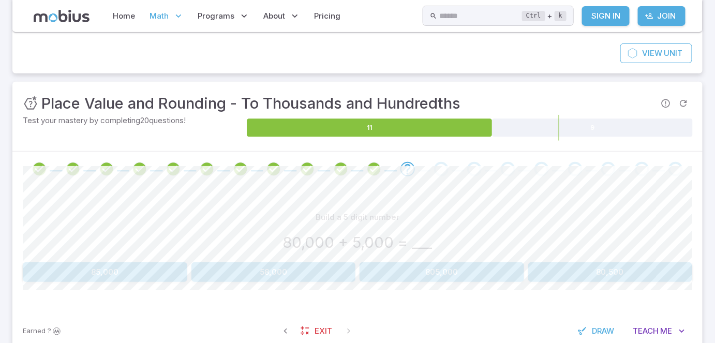
click at [153, 273] on button "85,000" at bounding box center [105, 272] width 165 height 20
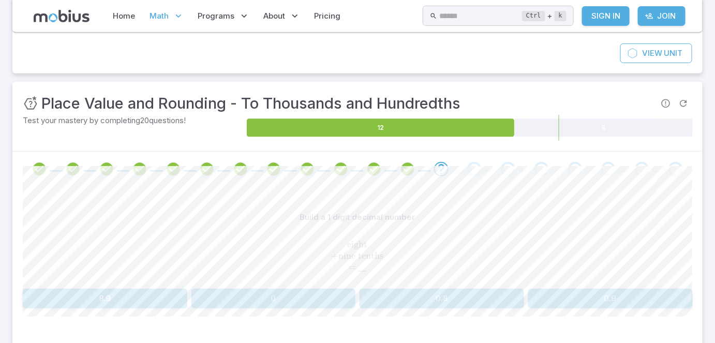
click at [124, 298] on button "8.9" at bounding box center [105, 299] width 165 height 20
click at [116, 297] on button "0.85" at bounding box center [88, 299] width 130 height 20
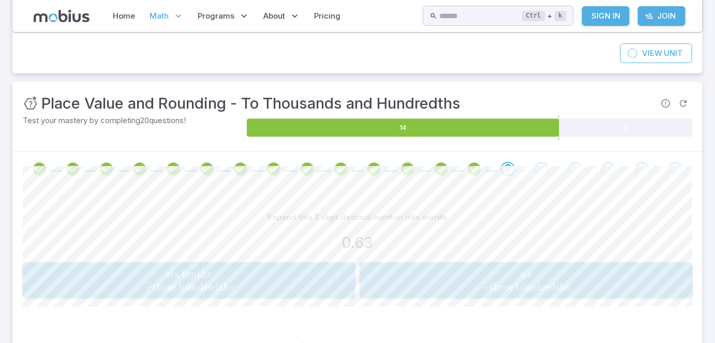
click at [299, 274] on span "six tenths + three hundredths" at bounding box center [189, 281] width 326 height 26
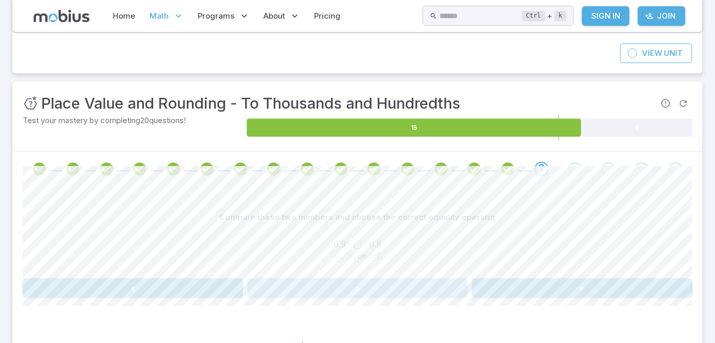
click at [393, 289] on button ">" at bounding box center [357, 288] width 221 height 20
click at [382, 286] on button ">" at bounding box center [357, 288] width 221 height 20
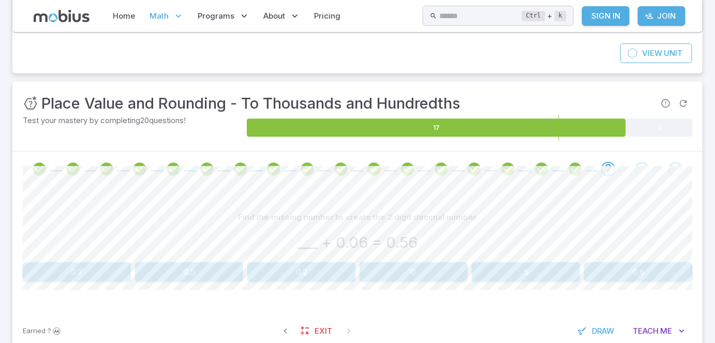
click at [218, 269] on button "0.5" at bounding box center [189, 272] width 108 height 20
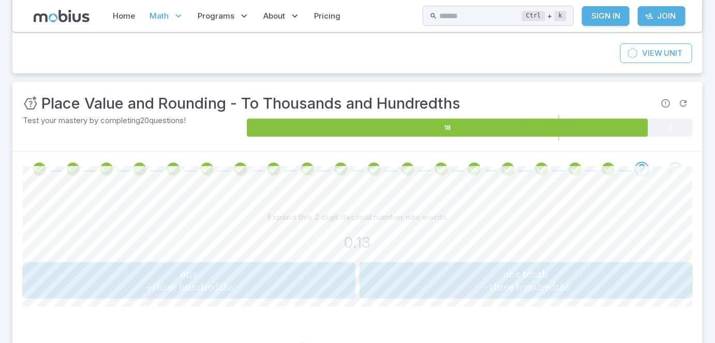
click at [415, 274] on span "one tenth + three hundredths" at bounding box center [526, 281] width 326 height 26
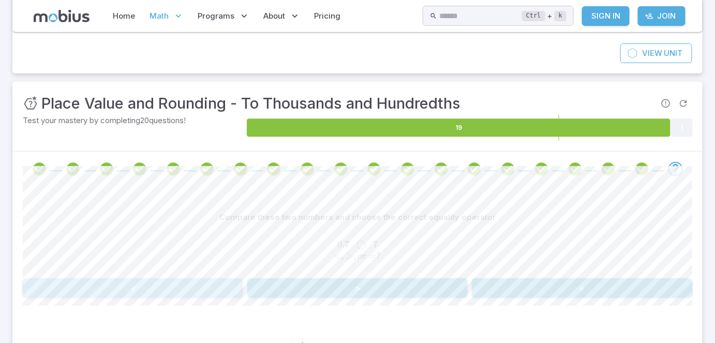
click at [168, 288] on button "<" at bounding box center [133, 288] width 221 height 20
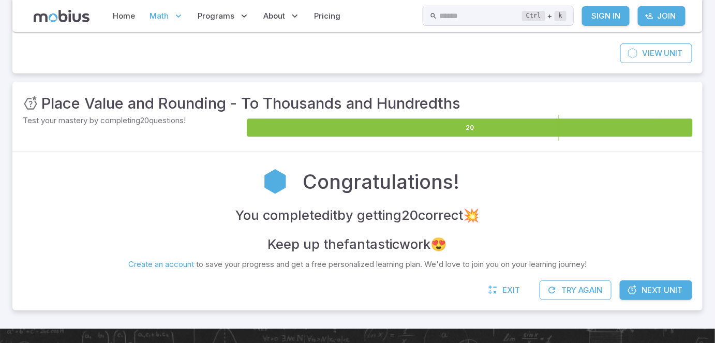
click at [663, 292] on span "Next Unit" at bounding box center [662, 290] width 41 height 11
